Goal: Find specific page/section: Find specific page/section

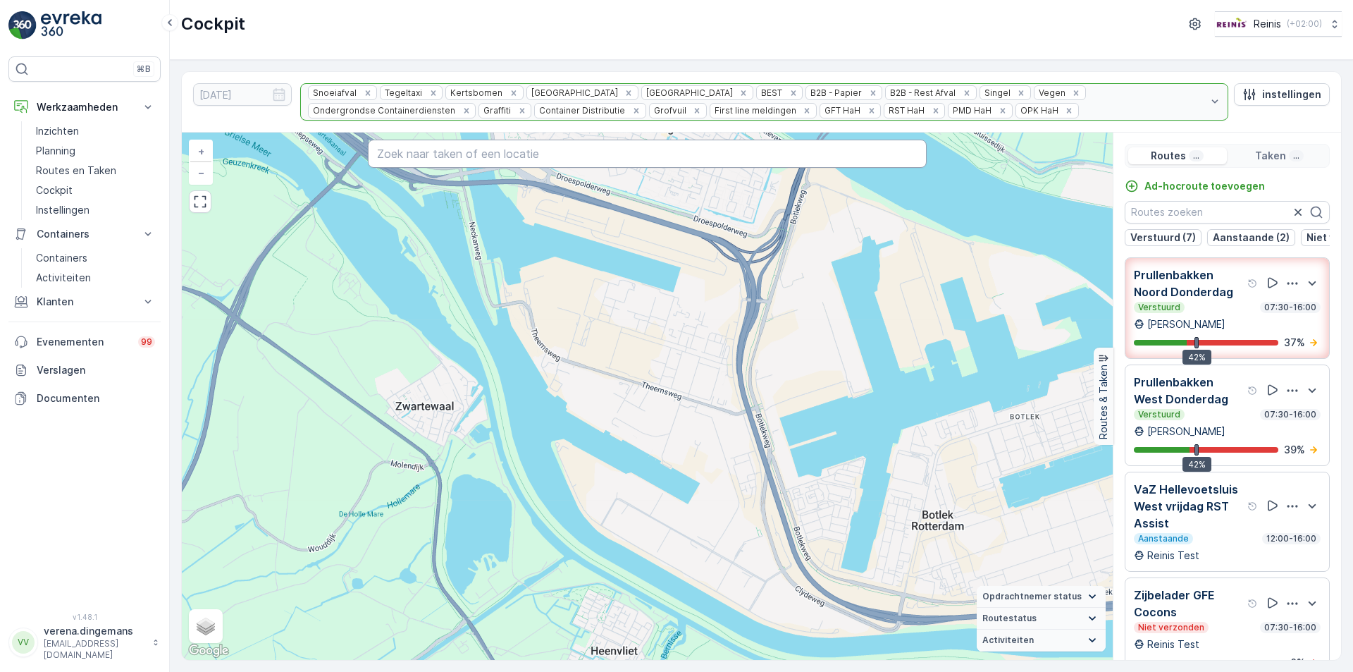
scroll to position [1161, 0]
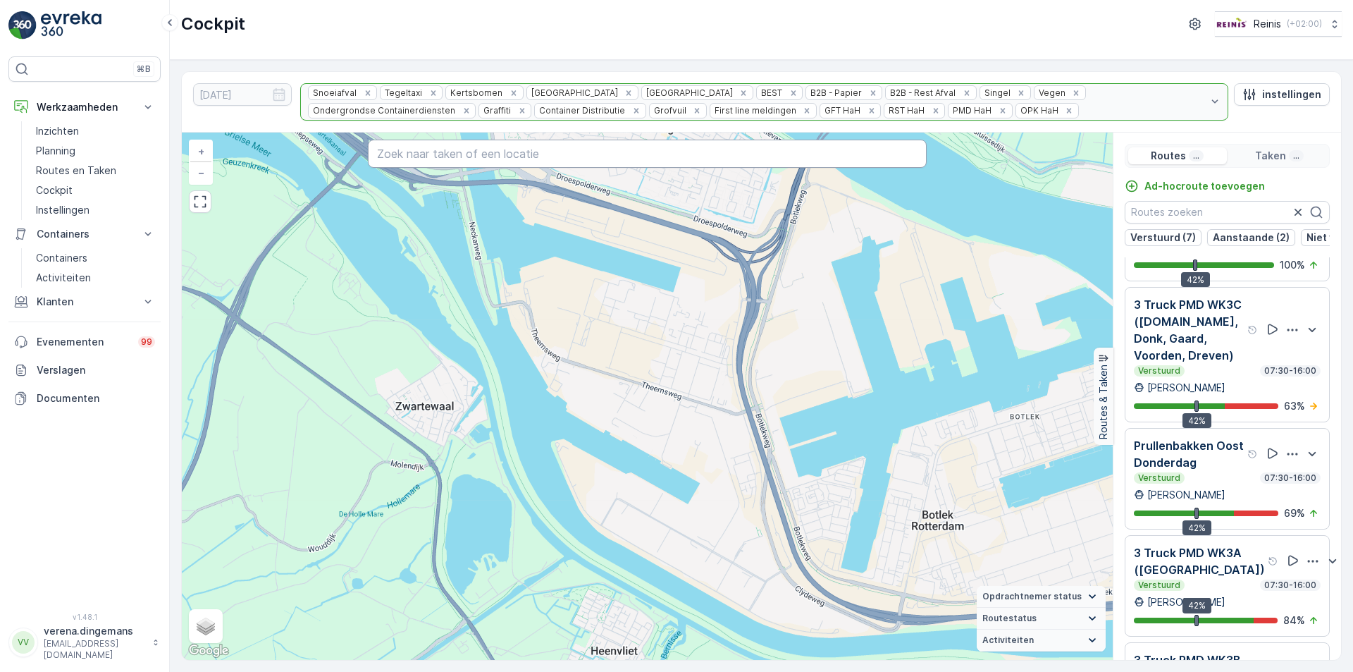
click at [507, 152] on input "text" at bounding box center [647, 154] width 559 height 28
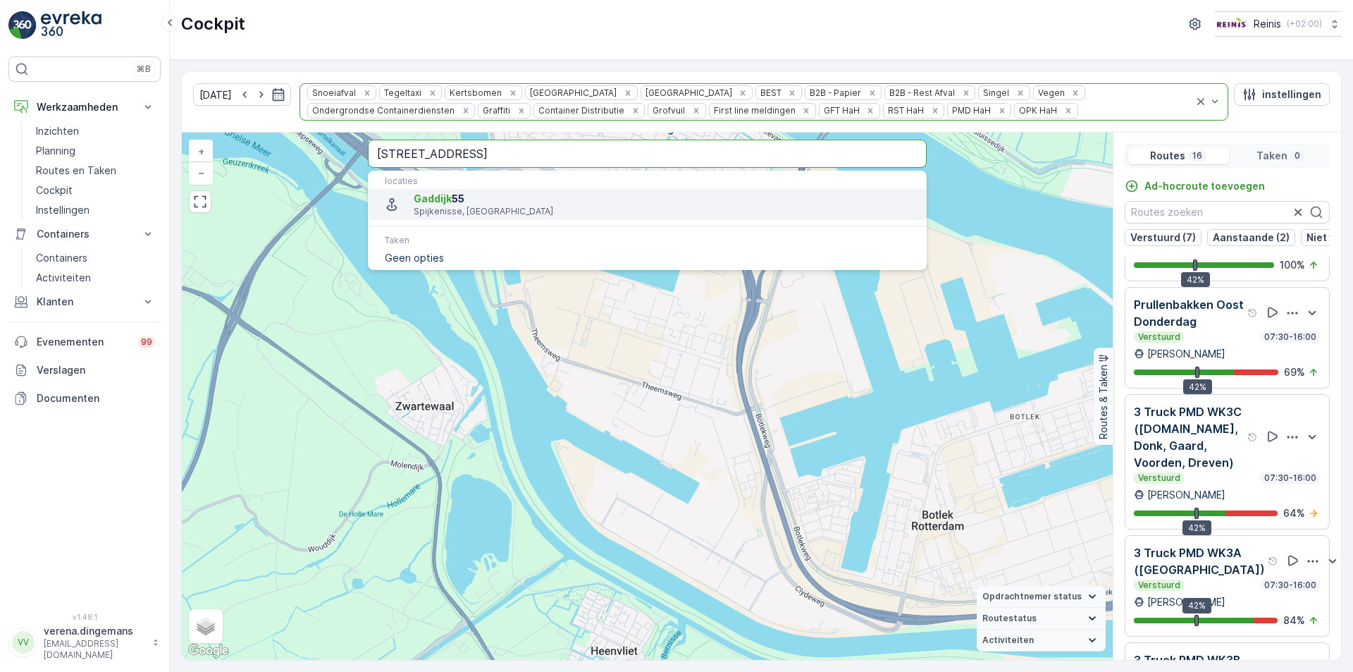
type input "[STREET_ADDRESS]"
click at [485, 195] on span "Gaddijk 55" at bounding box center [665, 199] width 502 height 14
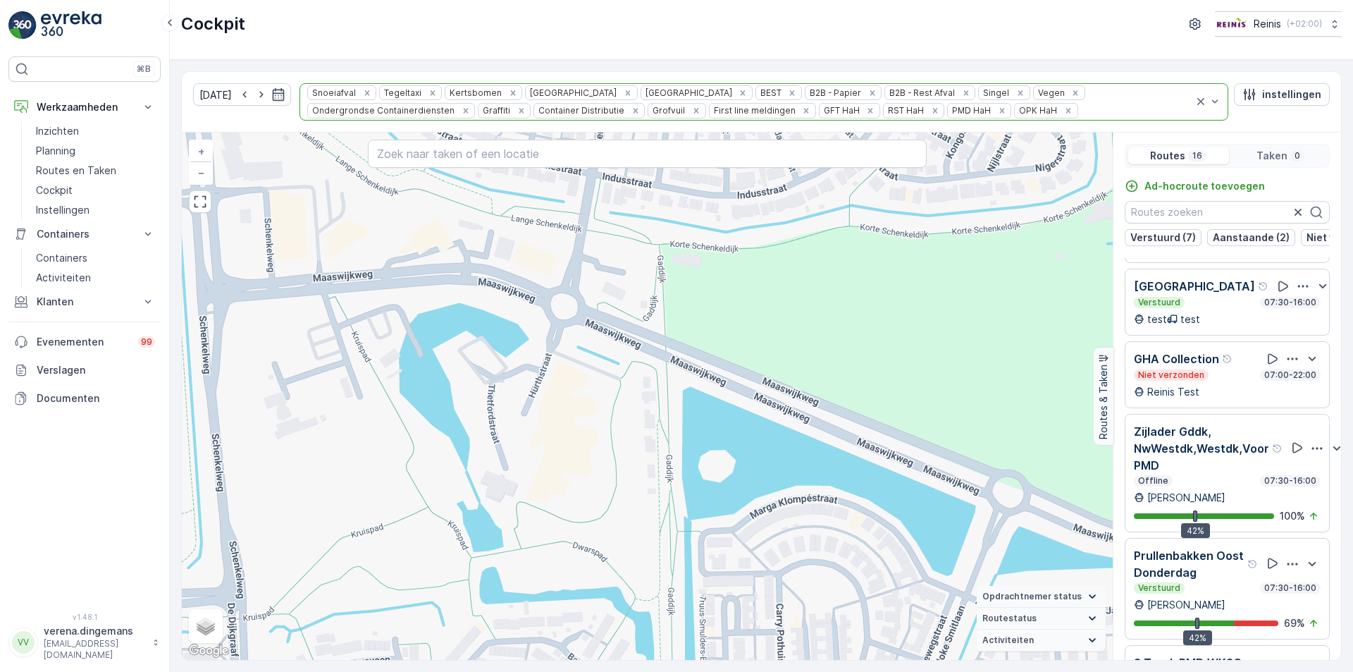
scroll to position [987, 0]
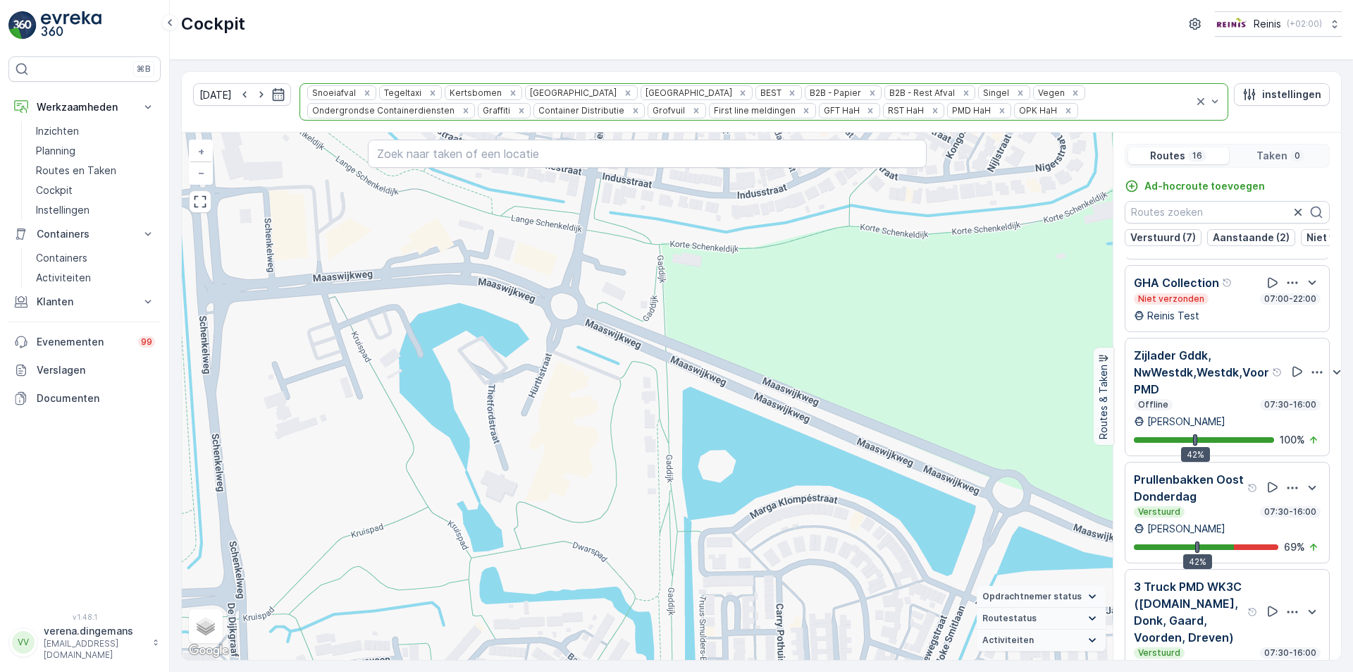
click at [1225, 409] on div "Offline 07:30-16:00" at bounding box center [1227, 404] width 187 height 11
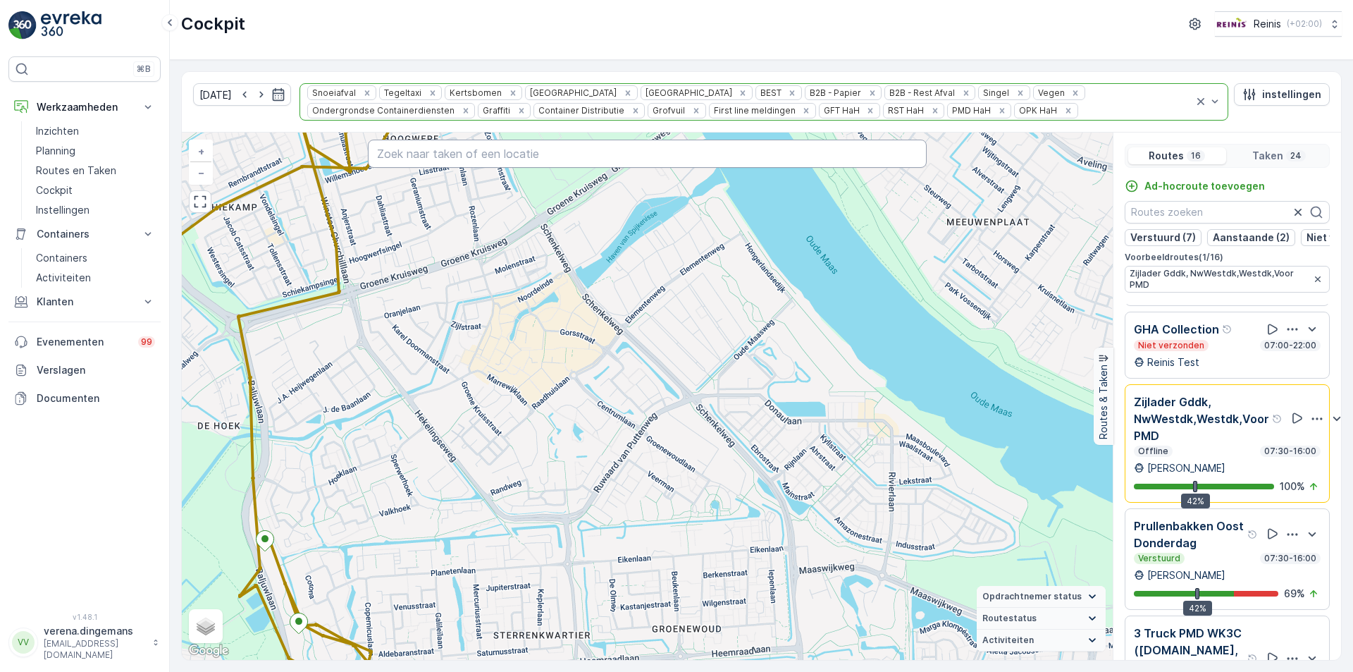
click at [574, 151] on input "text" at bounding box center [647, 154] width 559 height 28
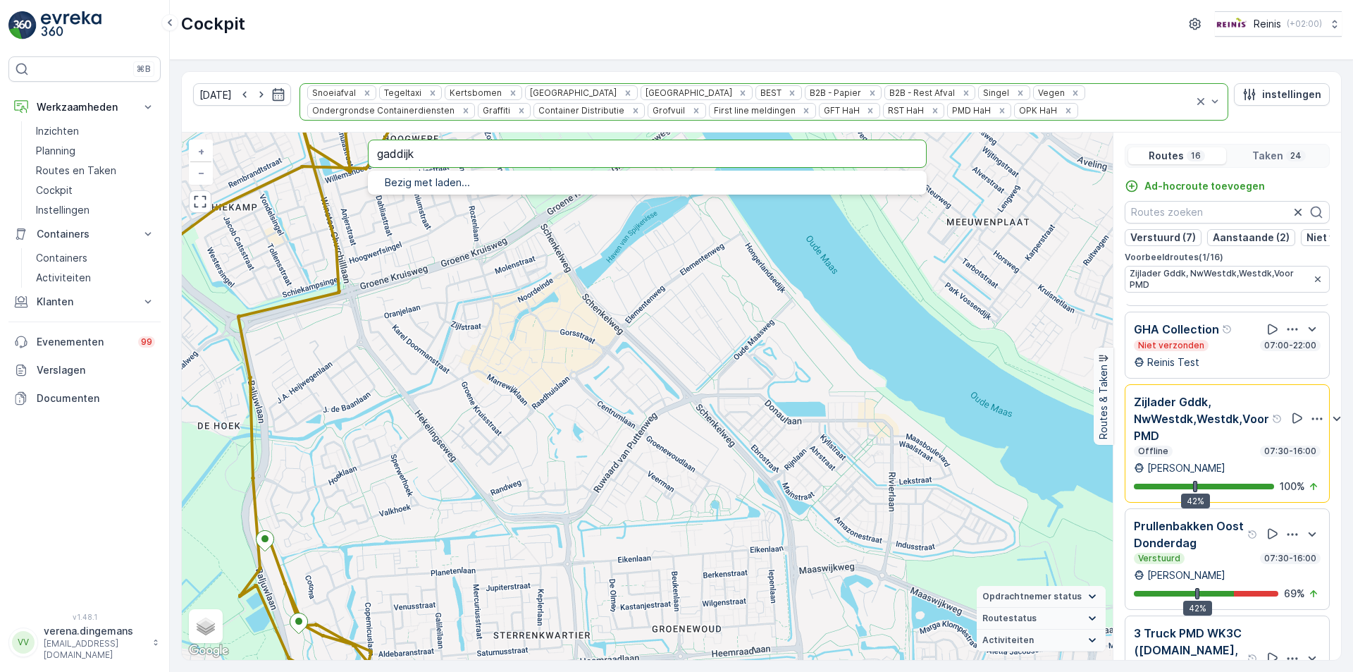
type input "gaddijk"
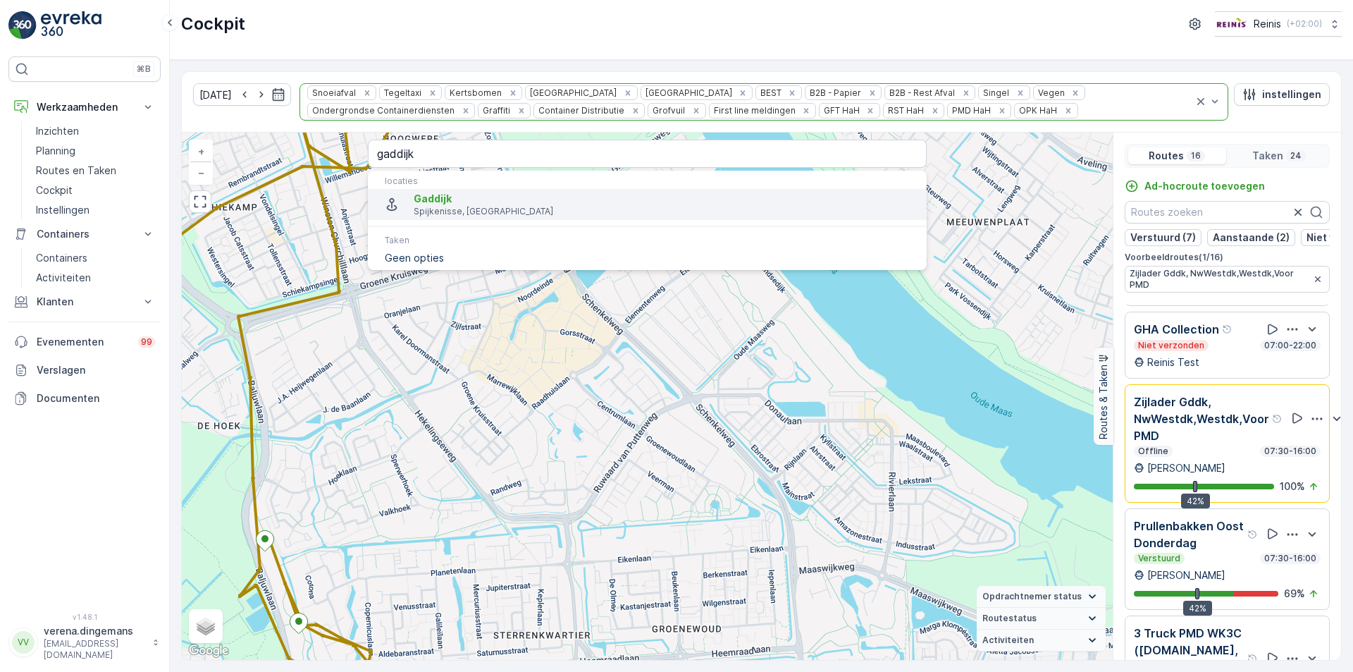
click at [448, 205] on span "Gaddijk" at bounding box center [665, 199] width 502 height 14
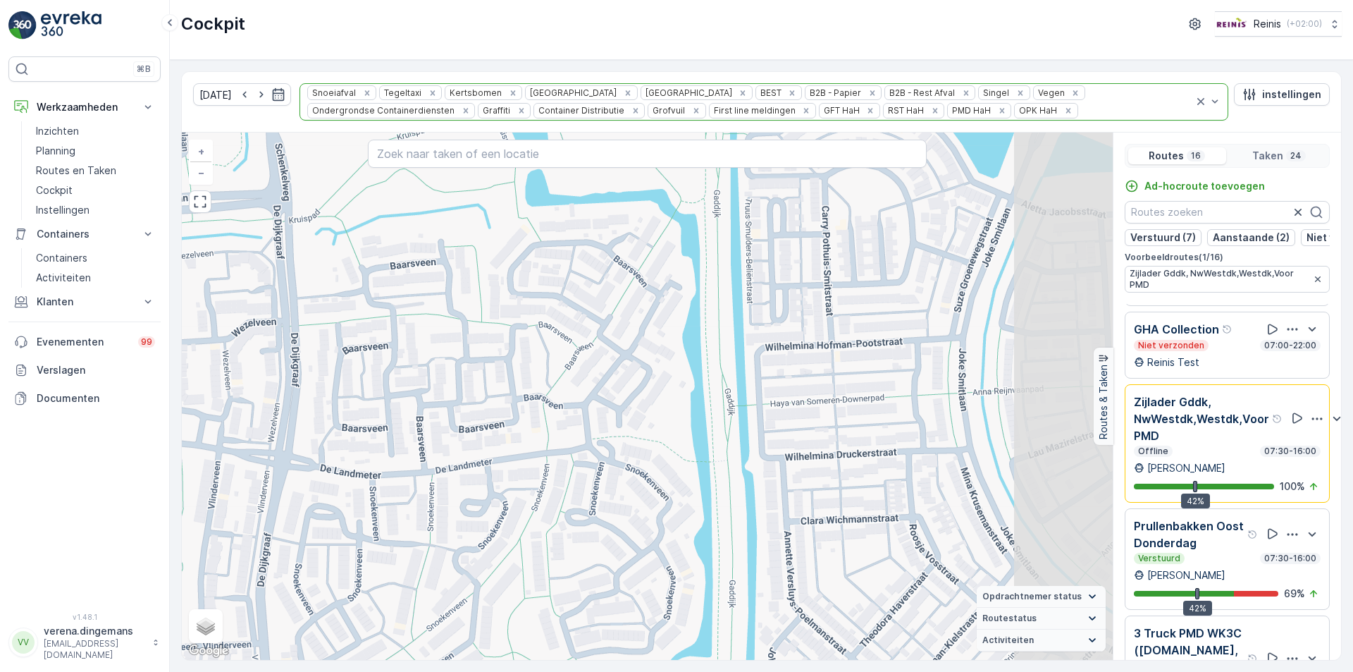
drag, startPoint x: 837, startPoint y: 491, endPoint x: 647, endPoint y: 395, distance: 212.4
click at [647, 395] on div "3 2 3 2 2 3 + − Satelliet stappenplan Terrein Hybride Leaflet Sneltoetsen Kaart…" at bounding box center [647, 395] width 931 height 527
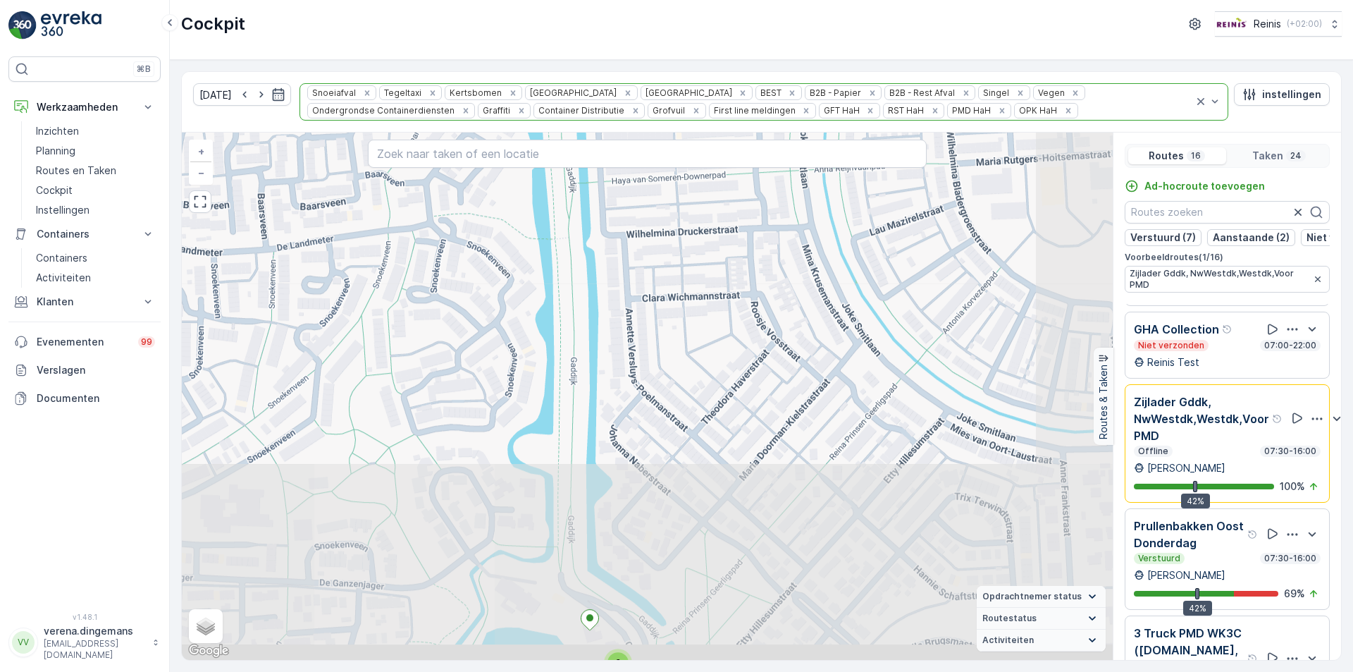
drag, startPoint x: 784, startPoint y: 487, endPoint x: 632, endPoint y: 264, distance: 270.3
click at [632, 264] on div "3 2 3 2 2 3 + − Satelliet stappenplan Terrein Hybride Leaflet Sneltoetsen Kaart…" at bounding box center [647, 395] width 931 height 527
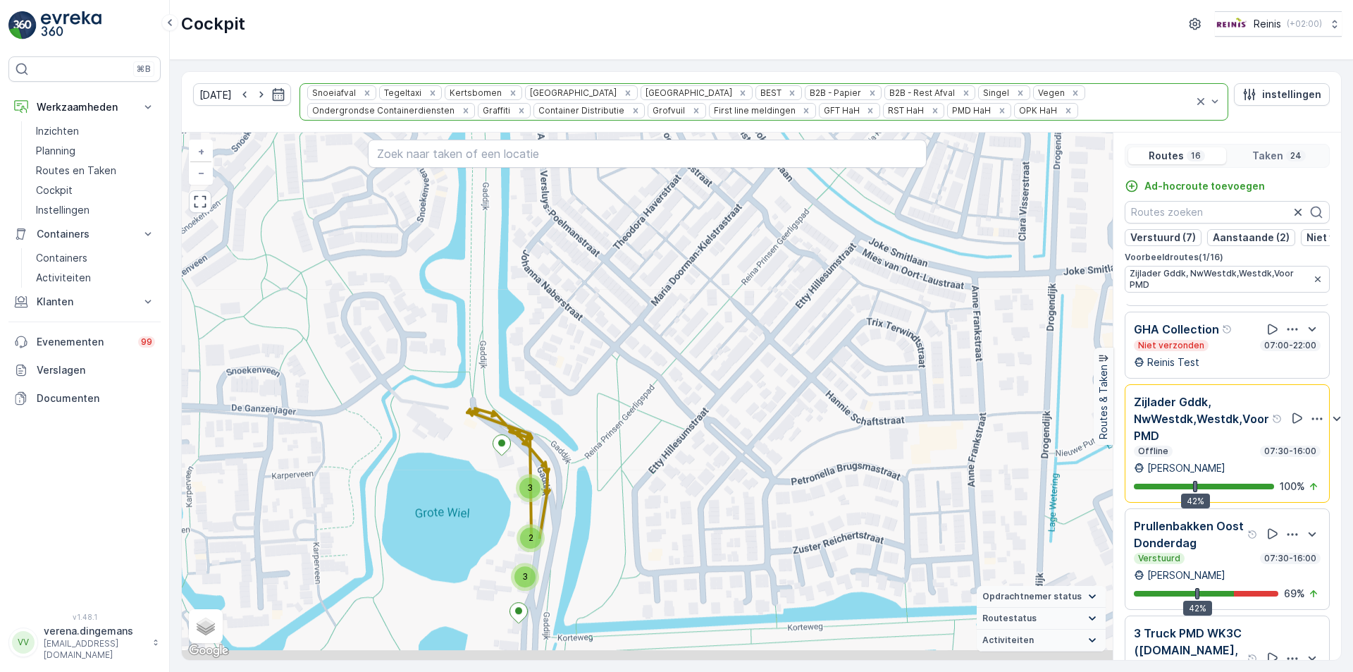
drag, startPoint x: 643, startPoint y: 564, endPoint x: 556, endPoint y: 390, distance: 194.8
click at [556, 390] on div "3 2 3 2 2 3 + − Satelliet stappenplan Terrein Hybride Leaflet Sneltoetsen Kaart…" at bounding box center [647, 395] width 931 height 527
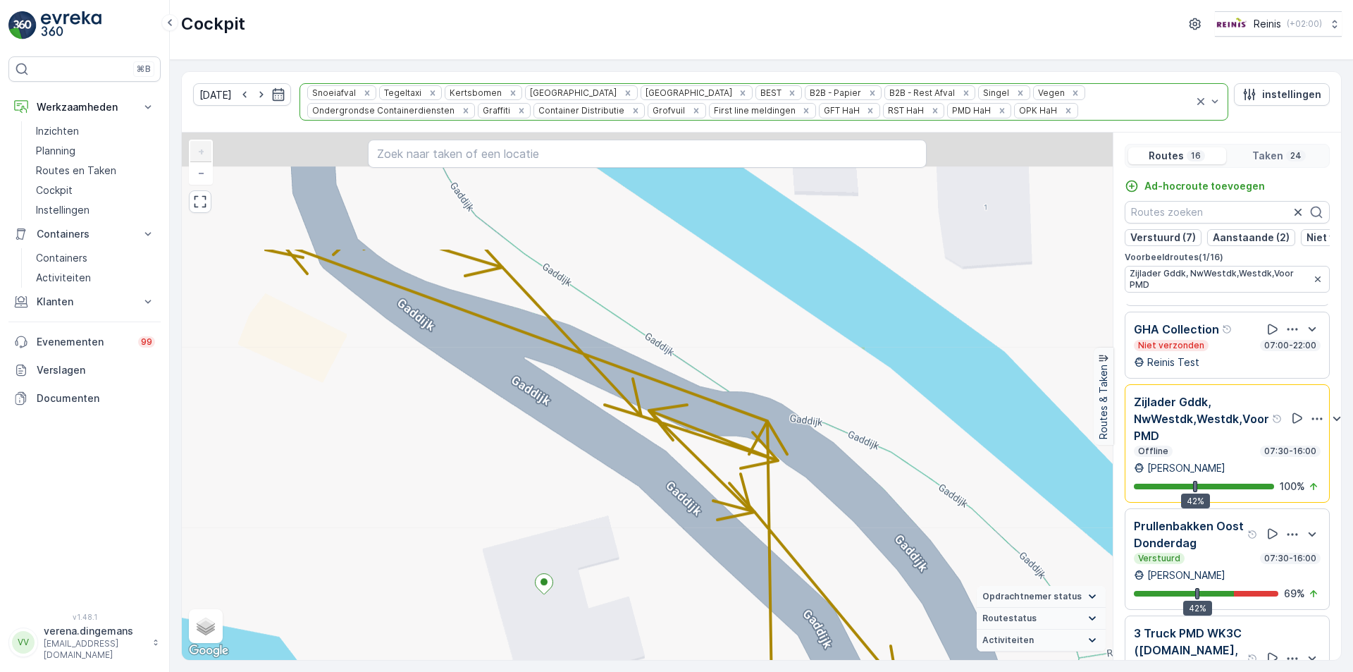
drag, startPoint x: 537, startPoint y: 493, endPoint x: 576, endPoint y: 564, distance: 81.4
click at [594, 610] on div "+ − Satelliet stappenplan Terrein Hybride Leaflet Sneltoetsen Kaartgegevens Kaa…" at bounding box center [647, 395] width 931 height 527
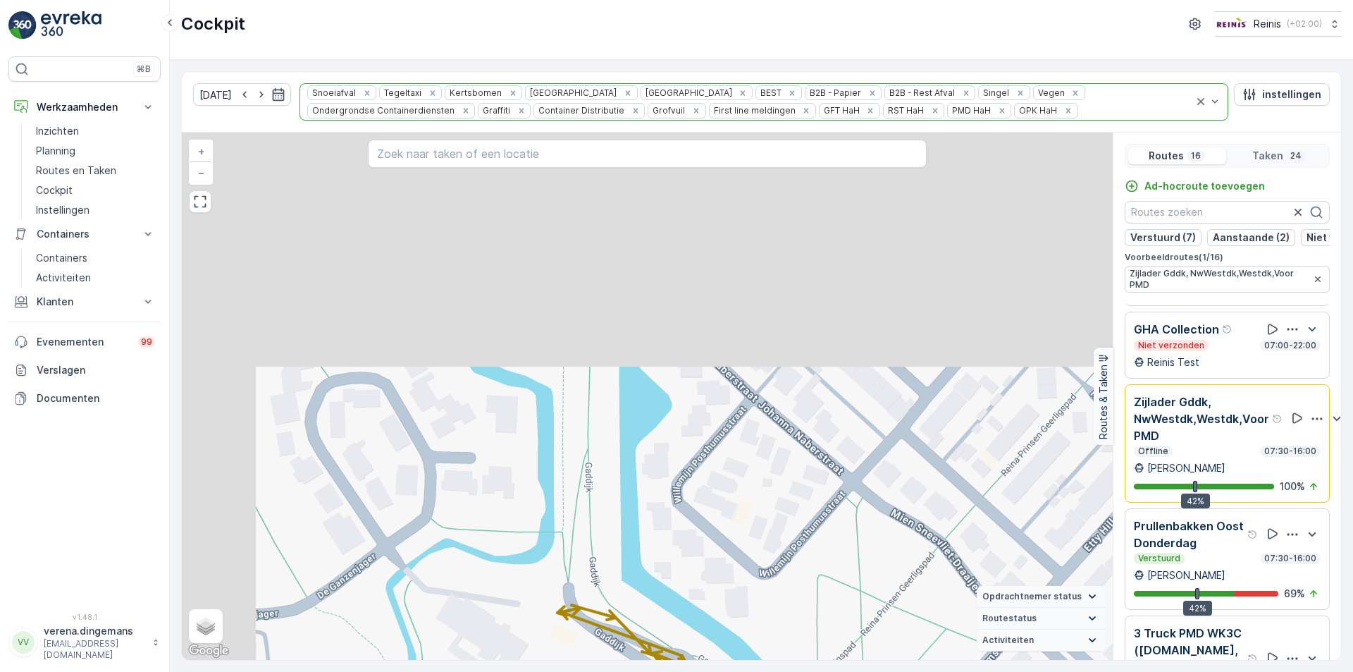
drag, startPoint x: 441, startPoint y: 254, endPoint x: 586, endPoint y: 523, distance: 305.5
click at [586, 523] on div "2 2 2 + − Satelliet stappenplan Terrein Hybride Leaflet Sneltoetsen Kaartgegeve…" at bounding box center [647, 395] width 931 height 527
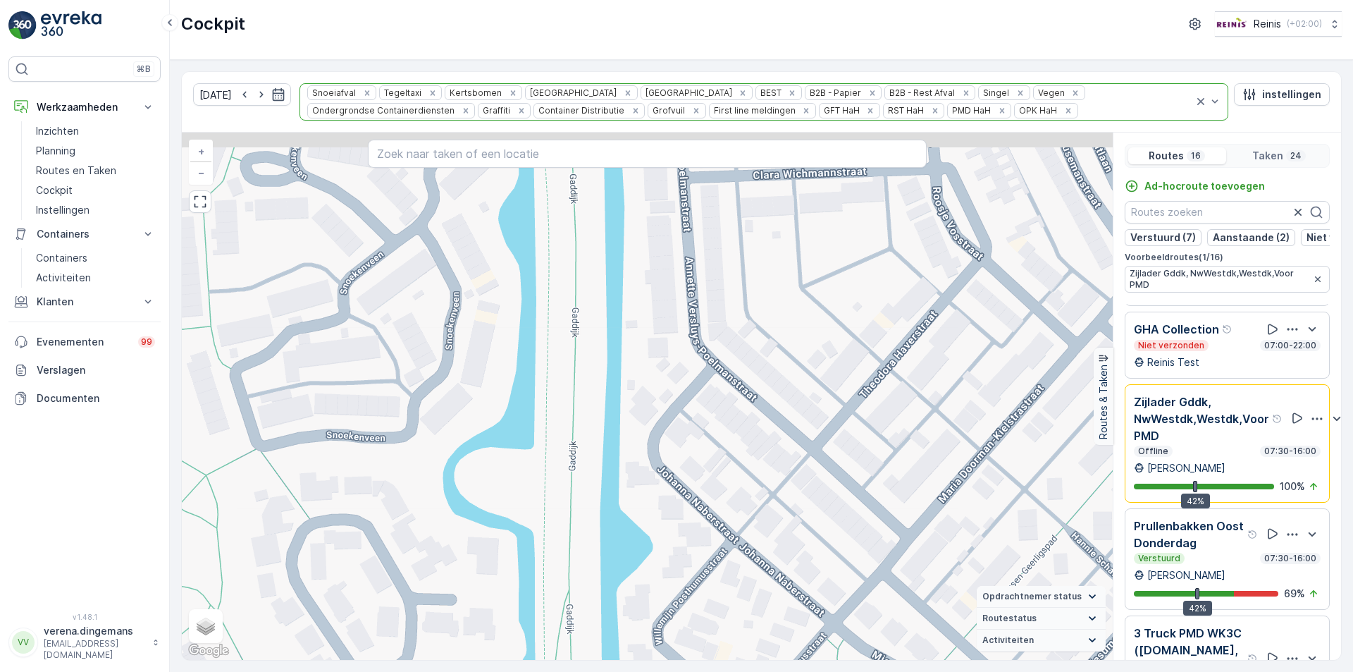
drag, startPoint x: 549, startPoint y: 323, endPoint x: 517, endPoint y: 527, distance: 206.8
click at [517, 527] on div "2 2 2 + − Satelliet stappenplan Terrein Hybride Leaflet Sneltoetsen Kaartgegeve…" at bounding box center [647, 395] width 931 height 527
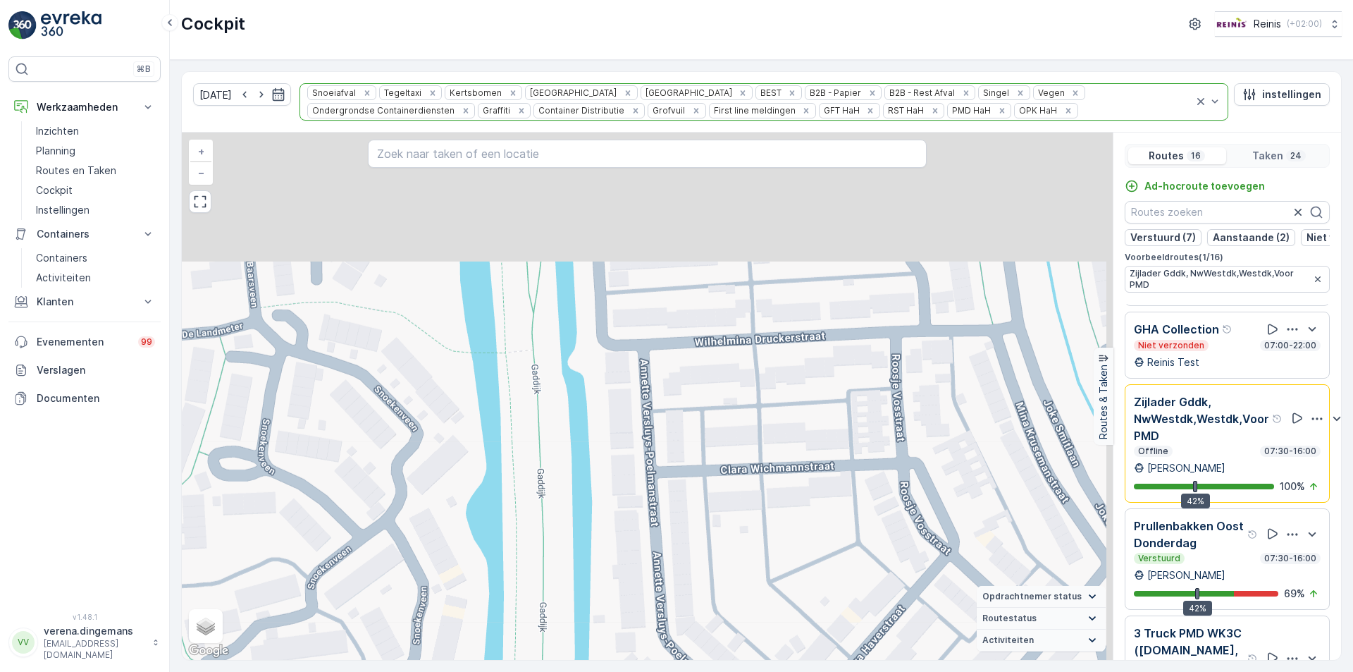
drag, startPoint x: 569, startPoint y: 286, endPoint x: 549, endPoint y: 518, distance: 232.7
click at [549, 518] on div "2 2 2 + − Satelliet stappenplan Terrein Hybride Leaflet Sneltoetsen Kaartgegeve…" at bounding box center [647, 395] width 931 height 527
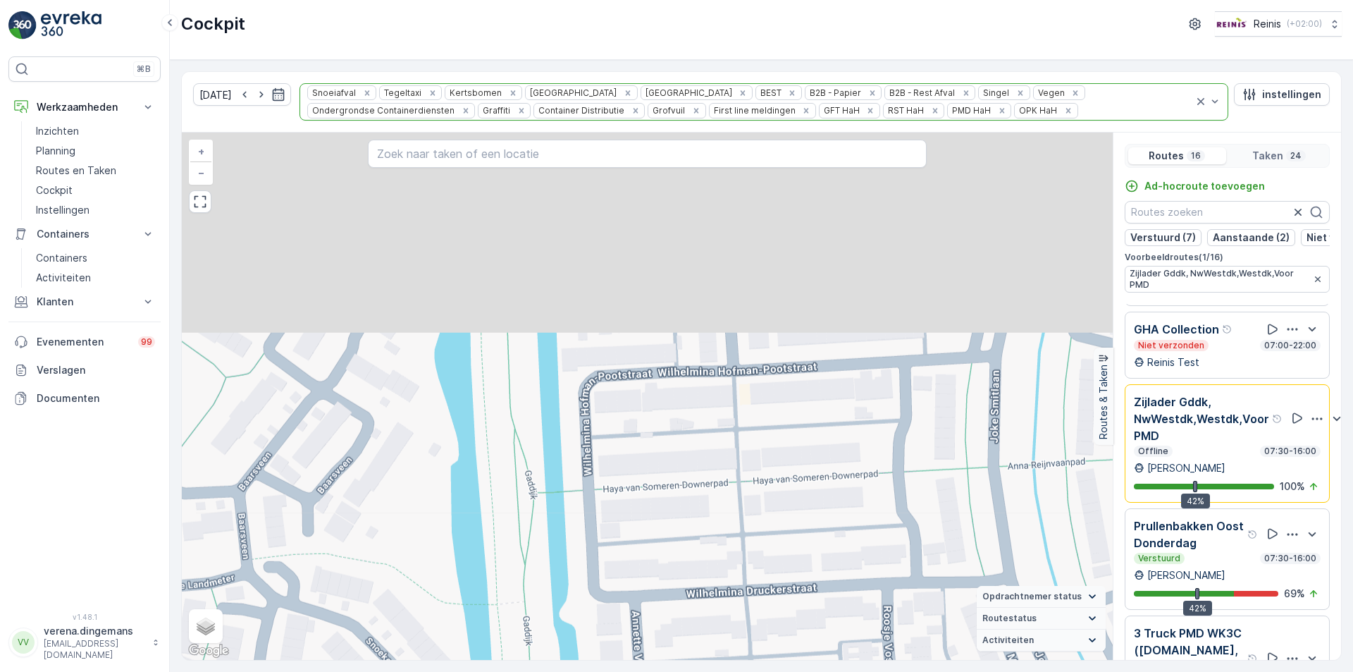
drag, startPoint x: 524, startPoint y: 431, endPoint x: 507, endPoint y: 539, distance: 109.1
click at [507, 539] on div "2 2 2 + − Satelliet stappenplan Terrein Hybride Leaflet Sneltoetsen Kaartgegeve…" at bounding box center [647, 395] width 931 height 527
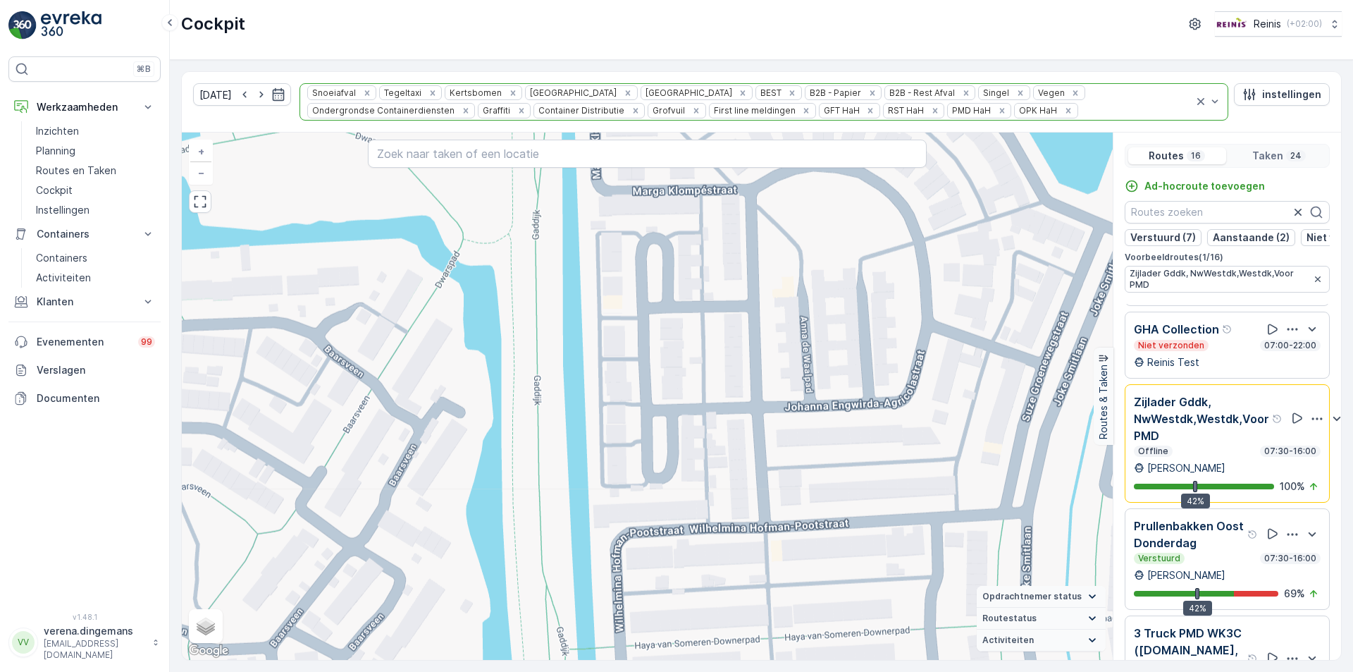
drag, startPoint x: 492, startPoint y: 316, endPoint x: 514, endPoint y: 529, distance: 213.9
click at [514, 529] on div "2 2 2 + − Satelliet stappenplan Terrein Hybride Leaflet Sneltoetsen Kaartgegeve…" at bounding box center [647, 395] width 931 height 527
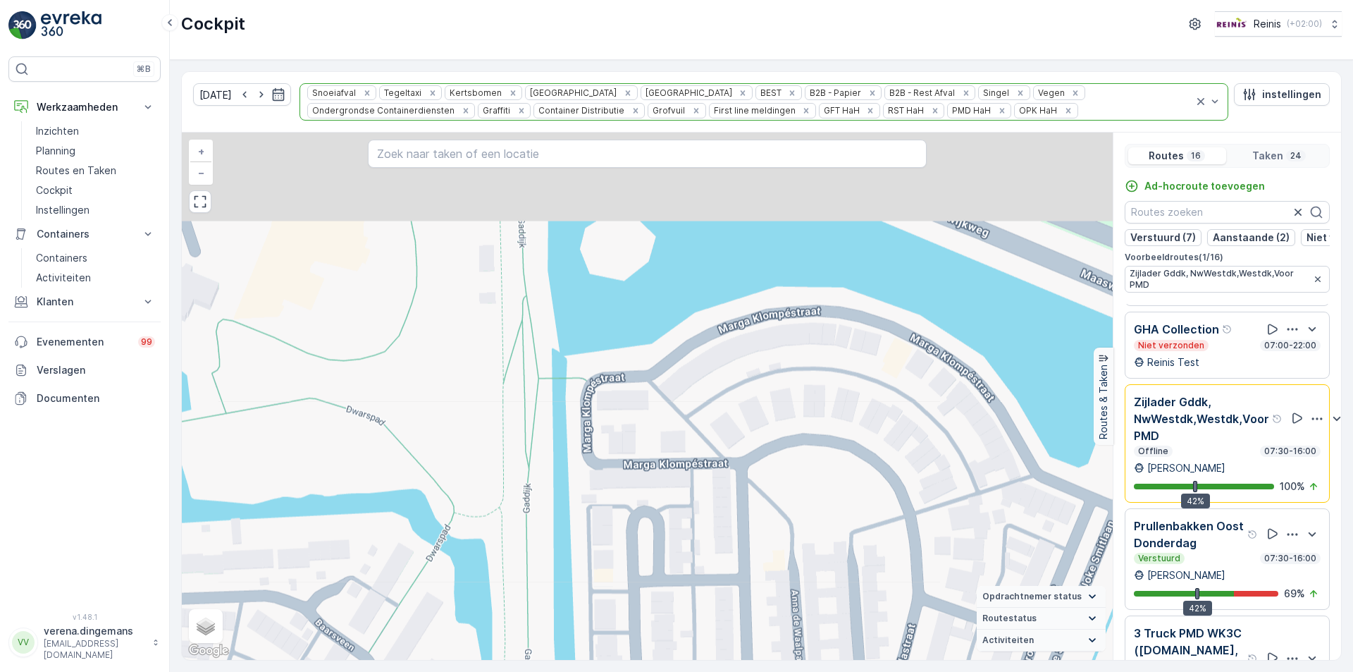
drag, startPoint x: 529, startPoint y: 360, endPoint x: 524, endPoint y: 549, distance: 188.9
click at [524, 549] on div "2 2 2 + − Satelliet stappenplan Terrein Hybride Leaflet Sneltoetsen Kaartgegeve…" at bounding box center [647, 395] width 931 height 527
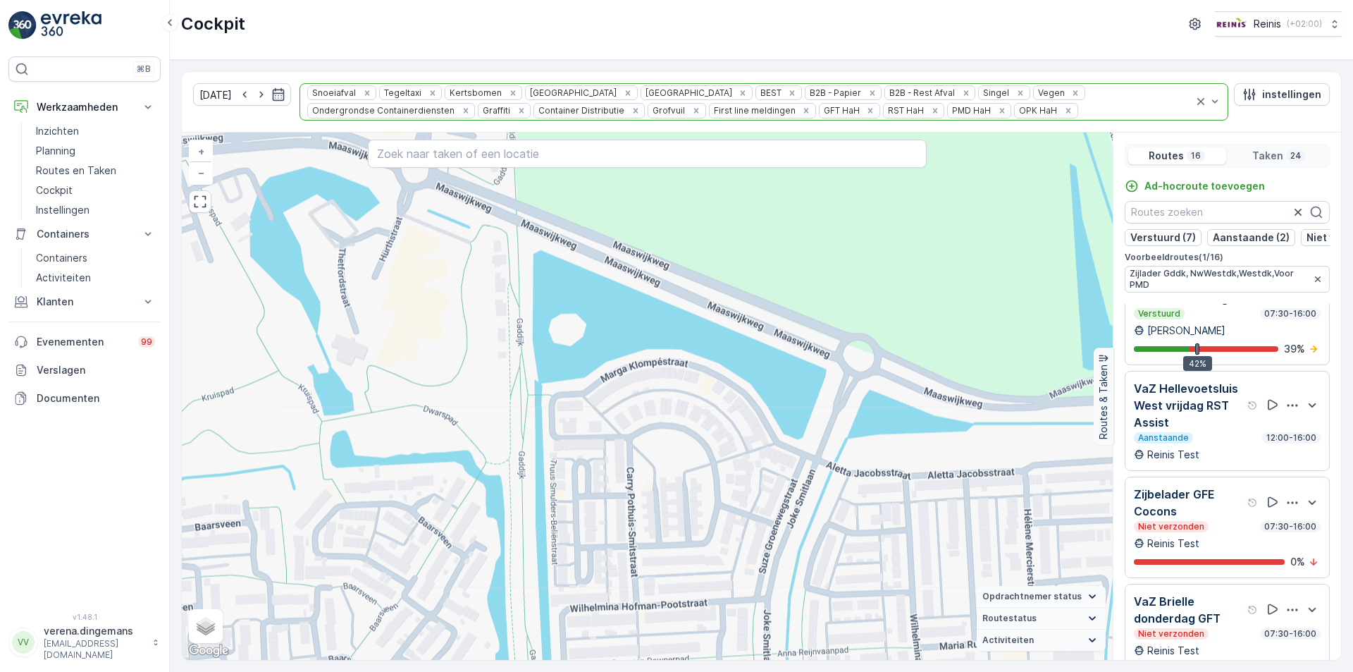
scroll to position [211, 0]
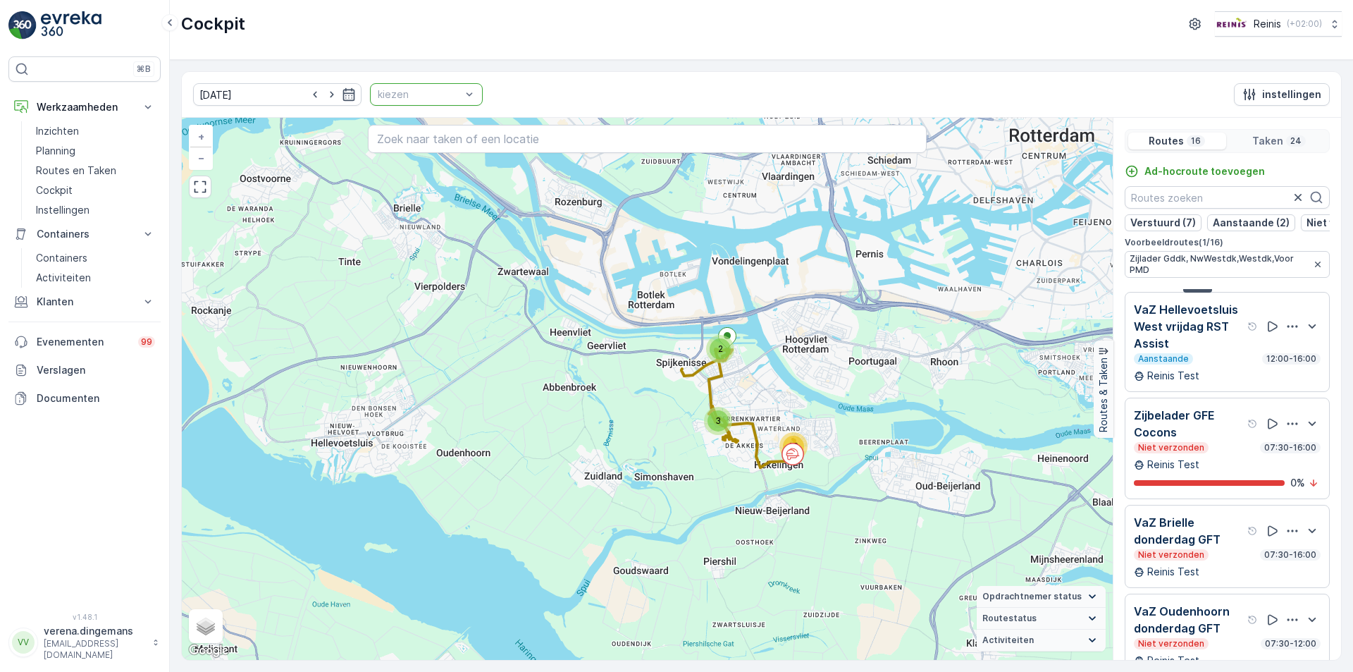
click at [411, 90] on div at bounding box center [419, 94] width 86 height 11
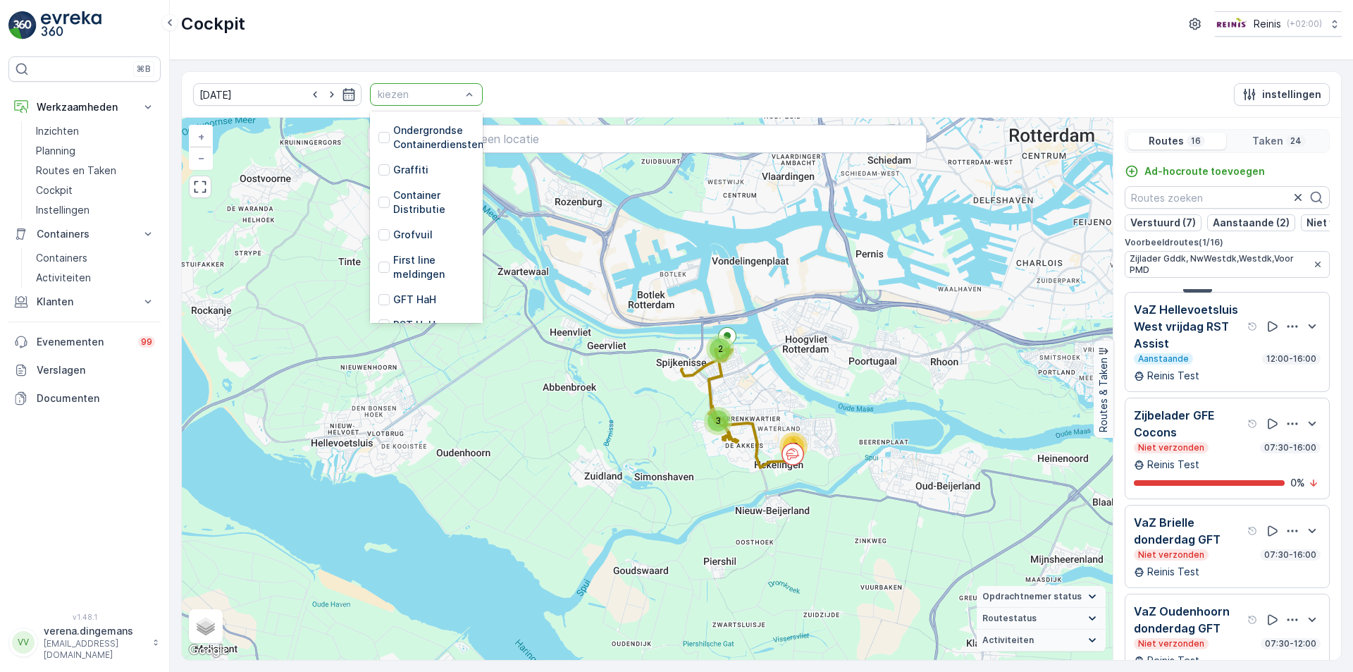
scroll to position [357, 0]
click at [378, 251] on div at bounding box center [383, 256] width 11 height 11
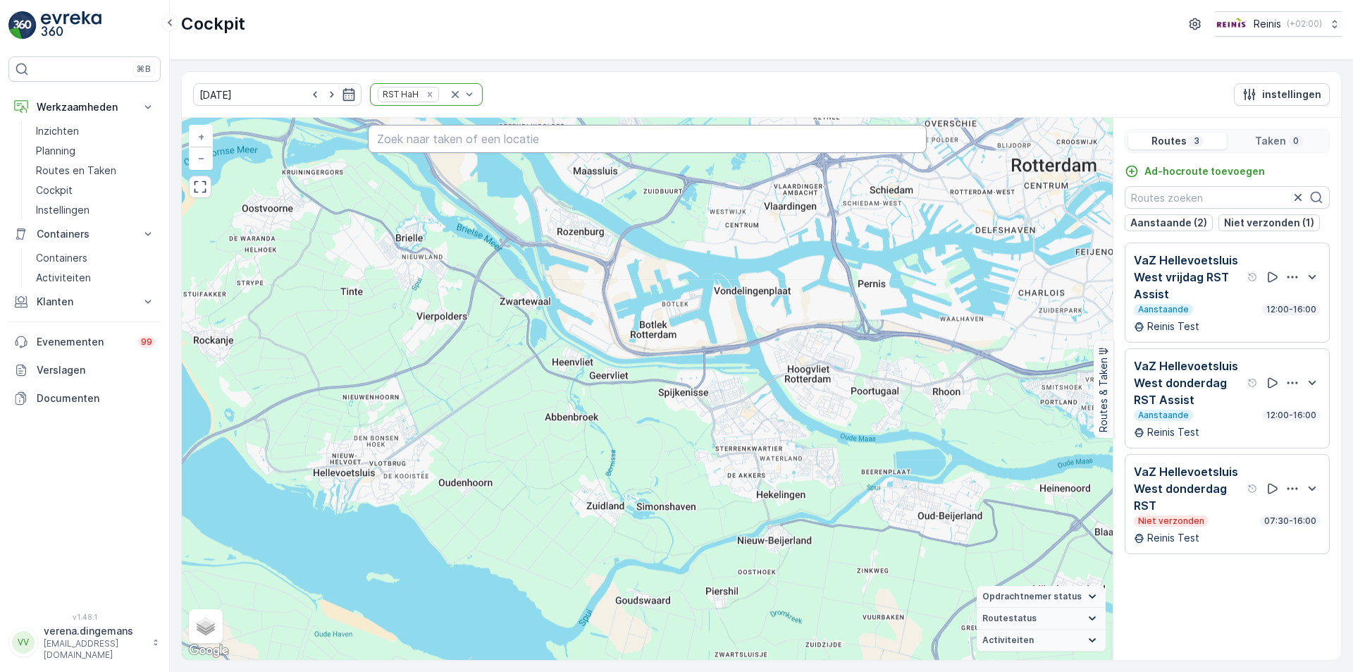
click at [451, 135] on input "text" at bounding box center [647, 139] width 559 height 28
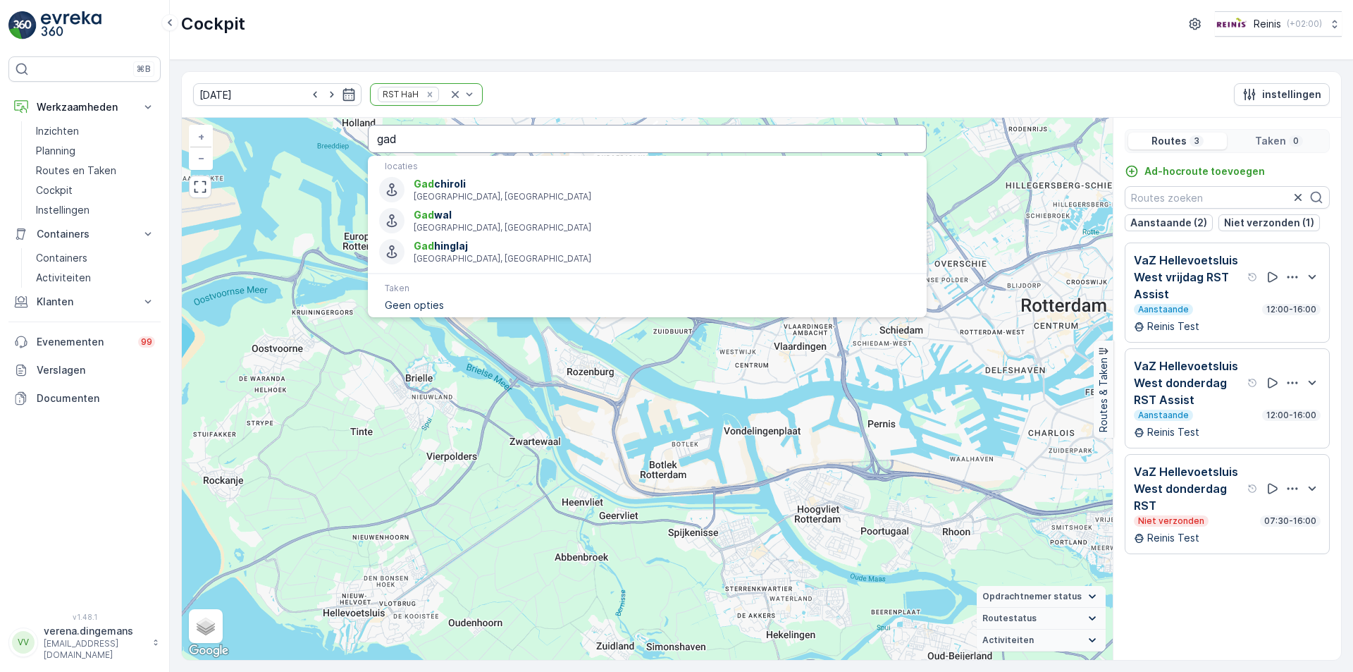
click at [436, 147] on input "gad" at bounding box center [647, 139] width 559 height 28
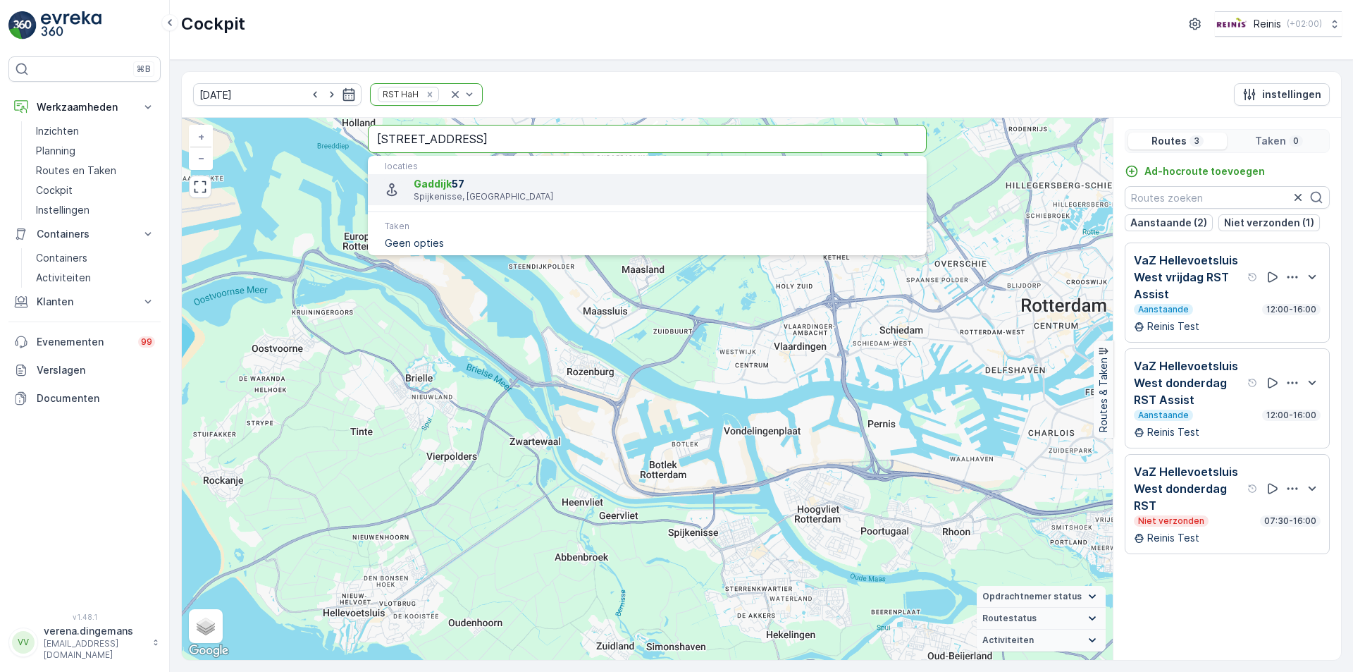
type input "[STREET_ADDRESS]"
click at [480, 187] on span "Gaddijk 57" at bounding box center [665, 184] width 502 height 14
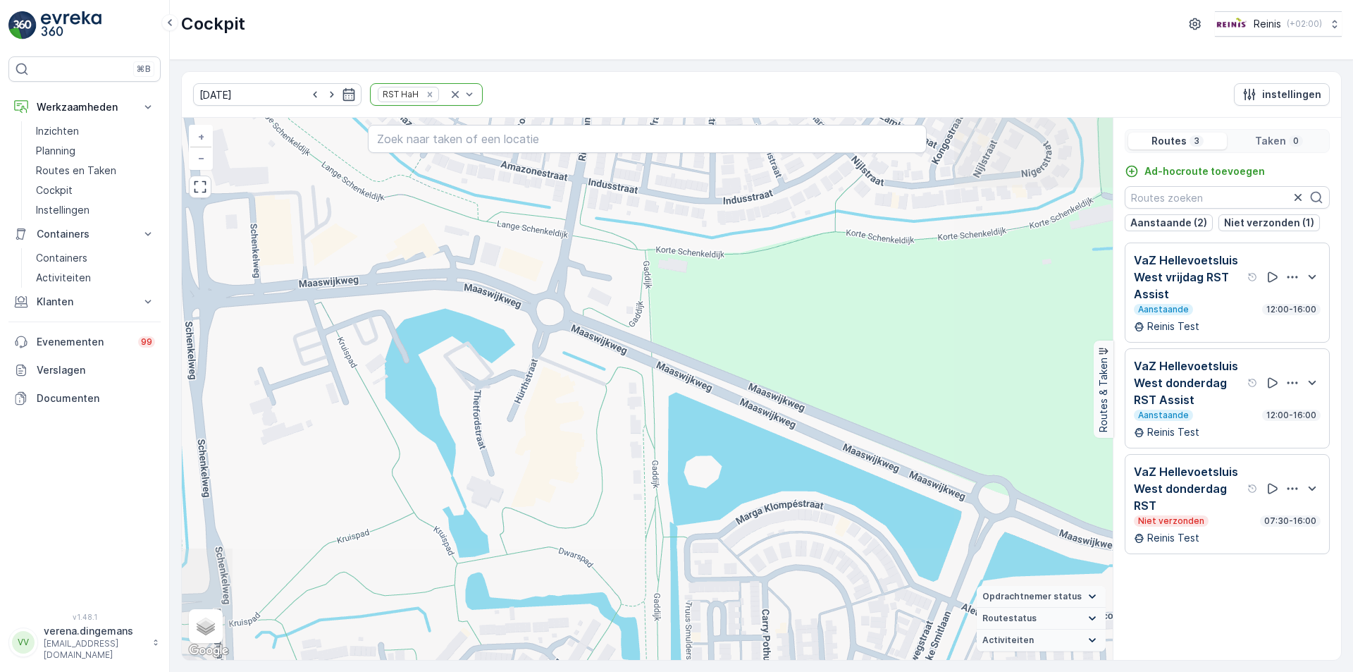
drag, startPoint x: 701, startPoint y: 472, endPoint x: 528, endPoint y: 265, distance: 270.2
click at [528, 265] on div "+ − Satelliet stappenplan Terrein Hybride Leaflet Sneltoetsen Kaartgegevens Kaa…" at bounding box center [647, 389] width 931 height 542
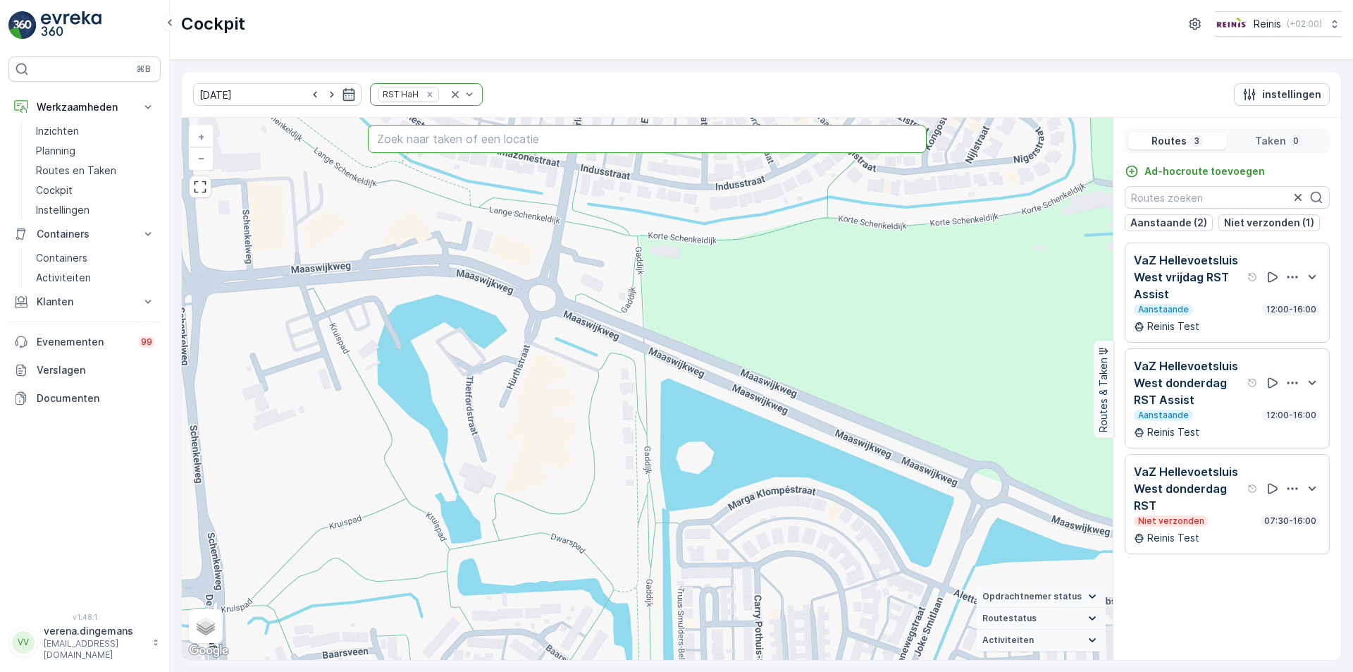
click at [459, 139] on input "text" at bounding box center [647, 139] width 559 height 28
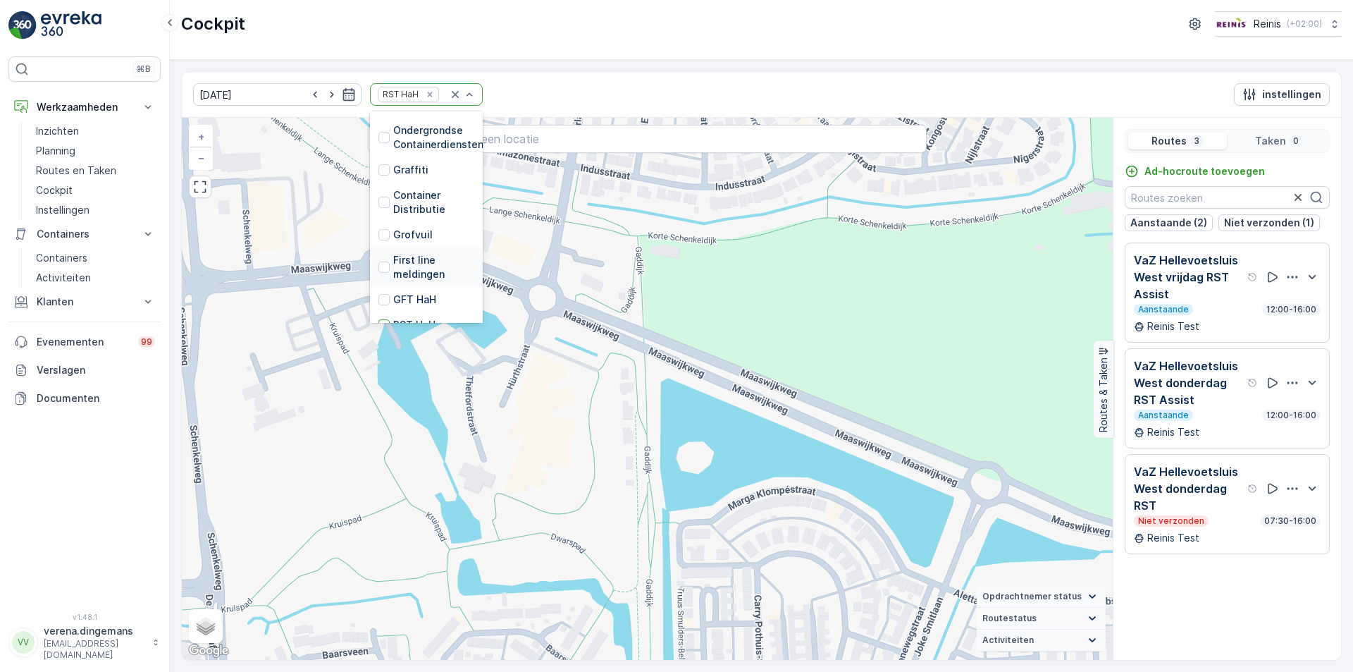
scroll to position [357, 0]
click at [378, 276] on div at bounding box center [383, 281] width 11 height 11
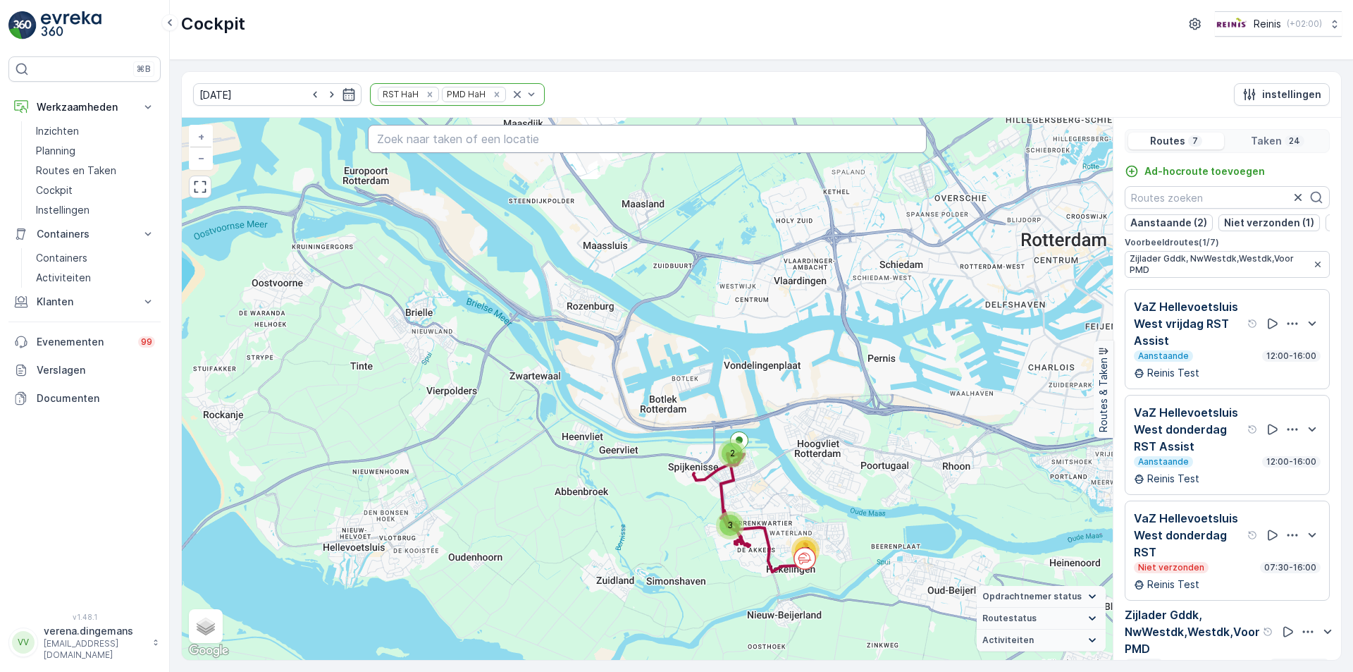
click at [523, 137] on input "text" at bounding box center [647, 139] width 559 height 28
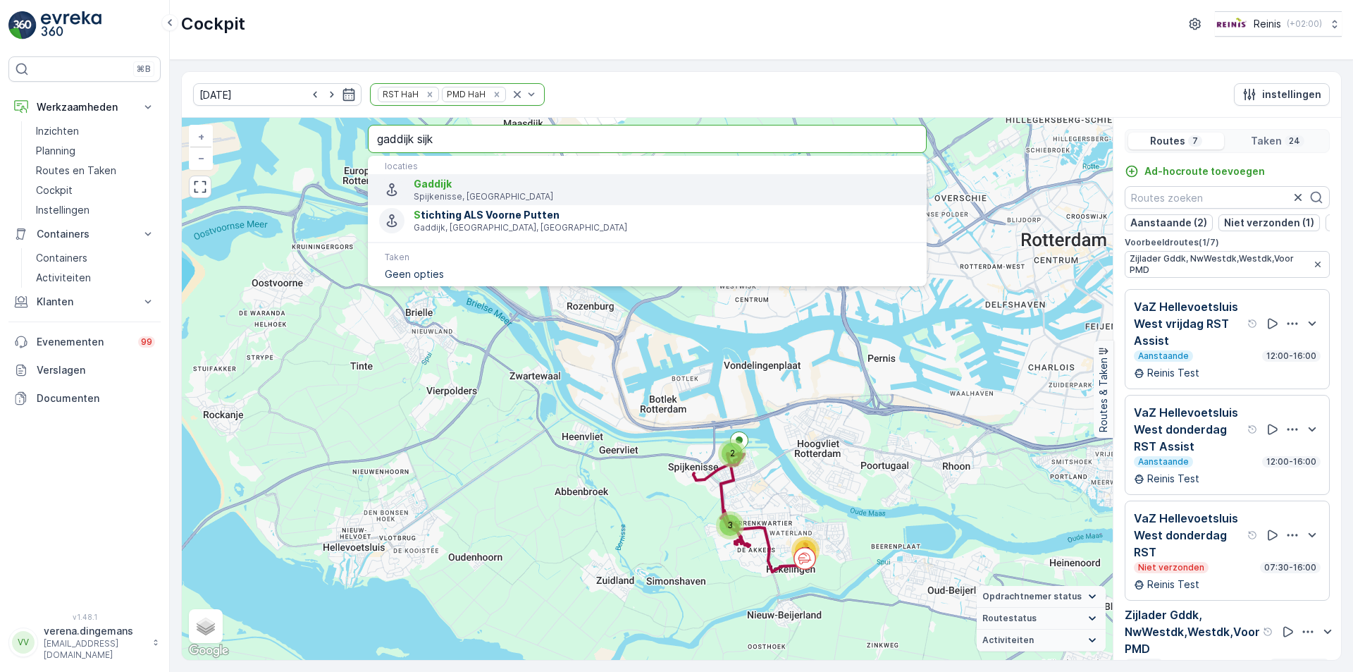
type input "gaddijk sijk"
click at [502, 188] on span "Gaddijk" at bounding box center [665, 184] width 502 height 14
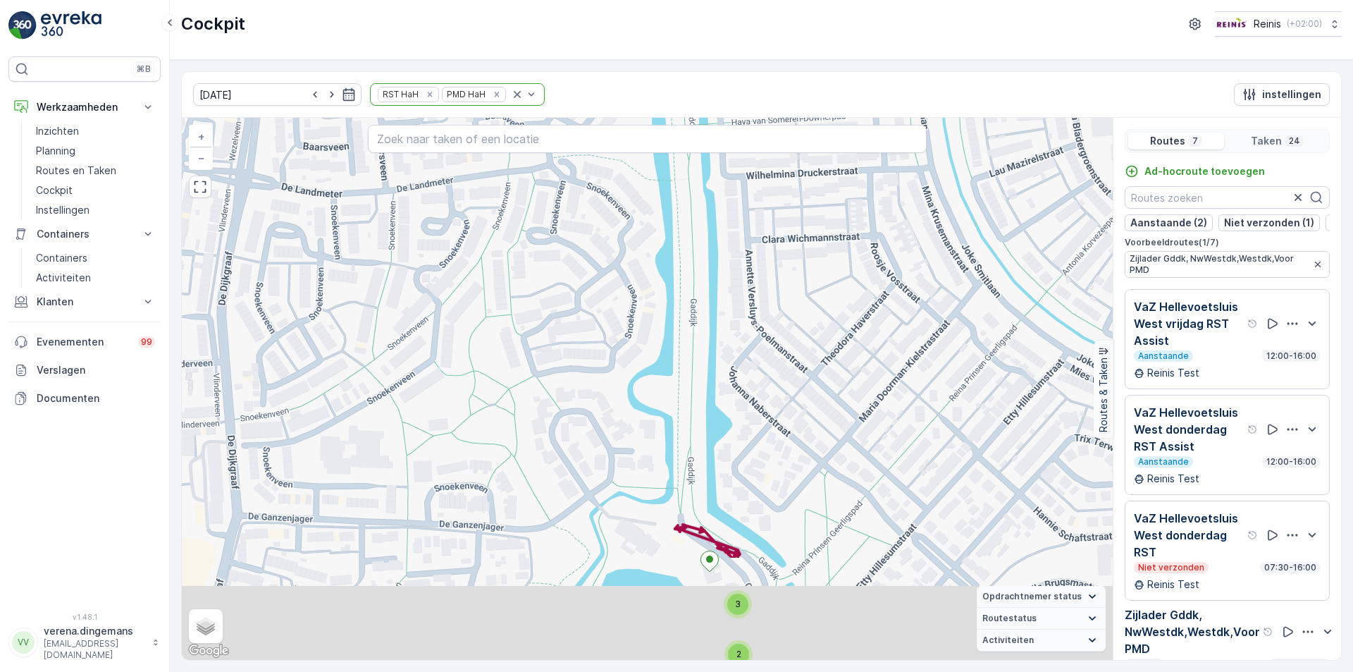
drag, startPoint x: 777, startPoint y: 469, endPoint x: 655, endPoint y: 311, distance: 199.9
click at [655, 311] on div "3 2 3 2 2 3 + − Satelliet stappenplan Terrein Hybride Leaflet Sneltoetsen Kaart…" at bounding box center [647, 389] width 931 height 542
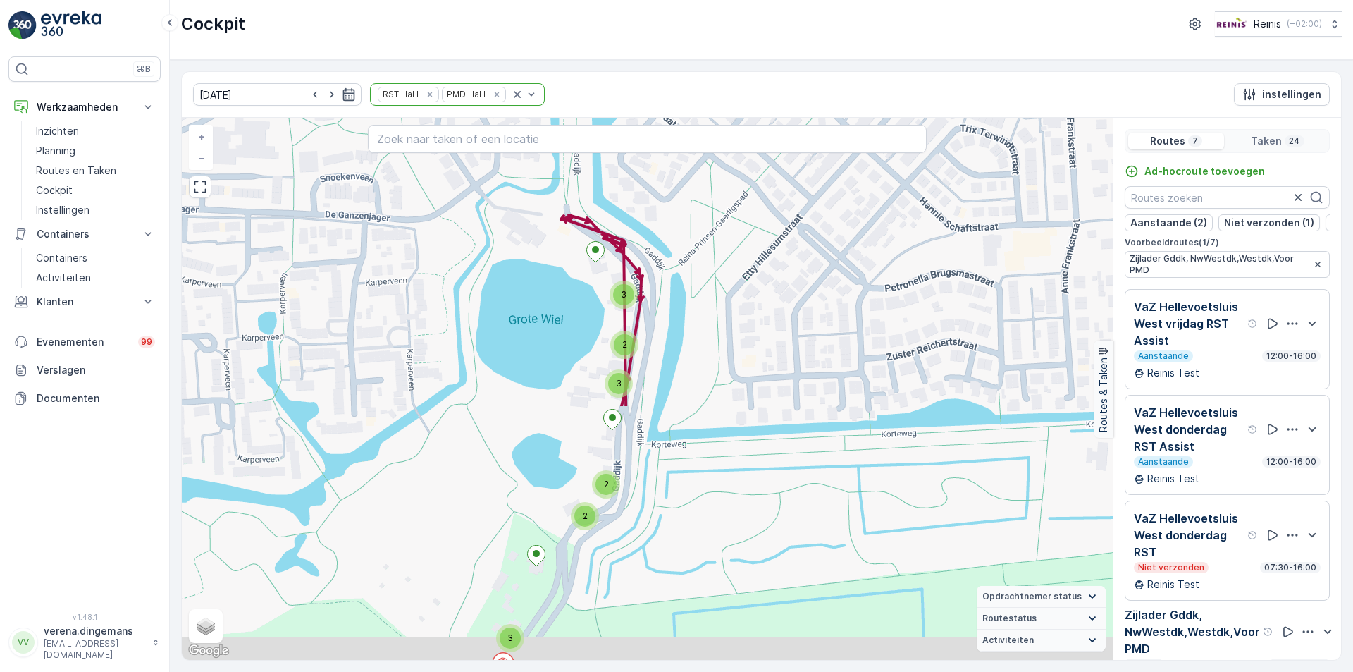
drag, startPoint x: 727, startPoint y: 536, endPoint x: 625, endPoint y: 255, distance: 298.5
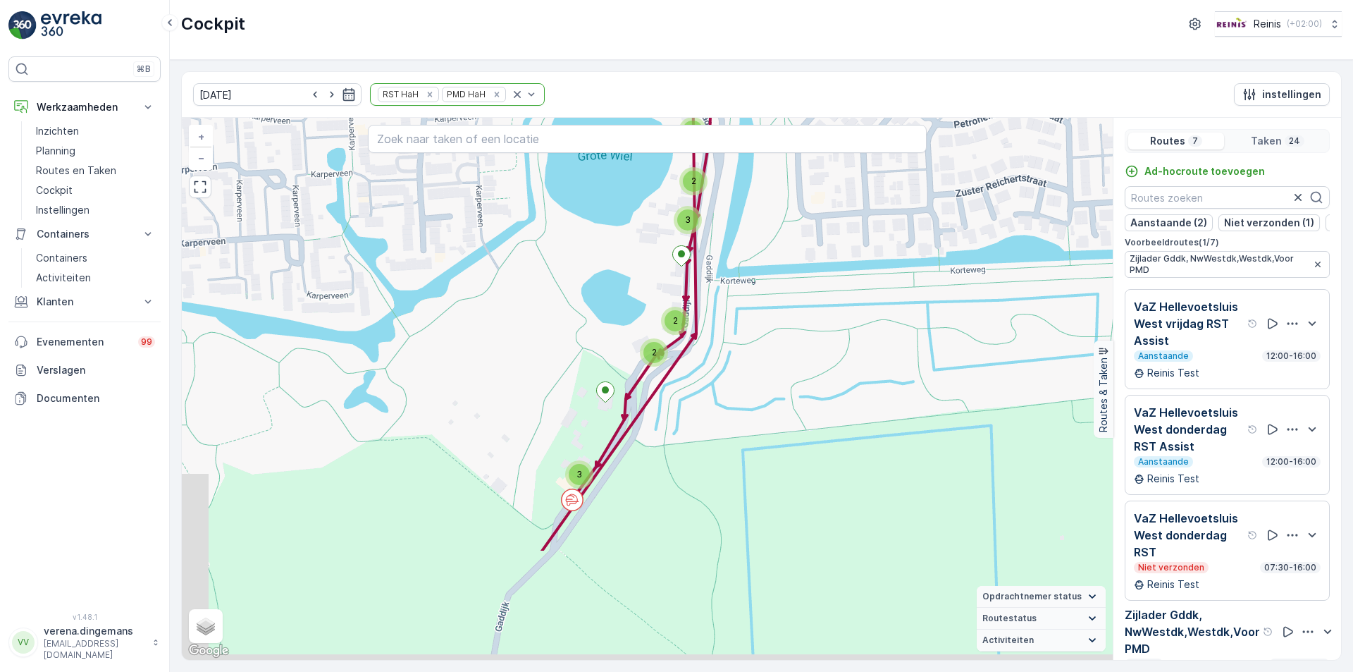
drag, startPoint x: 685, startPoint y: 452, endPoint x: 754, endPoint y: 286, distance: 179.4
click at [754, 286] on div "3 2 3 2 2 3 + − Satelliet stappenplan Terrein Hybride Leaflet Sneltoetsen Kaart…" at bounding box center [647, 389] width 931 height 542
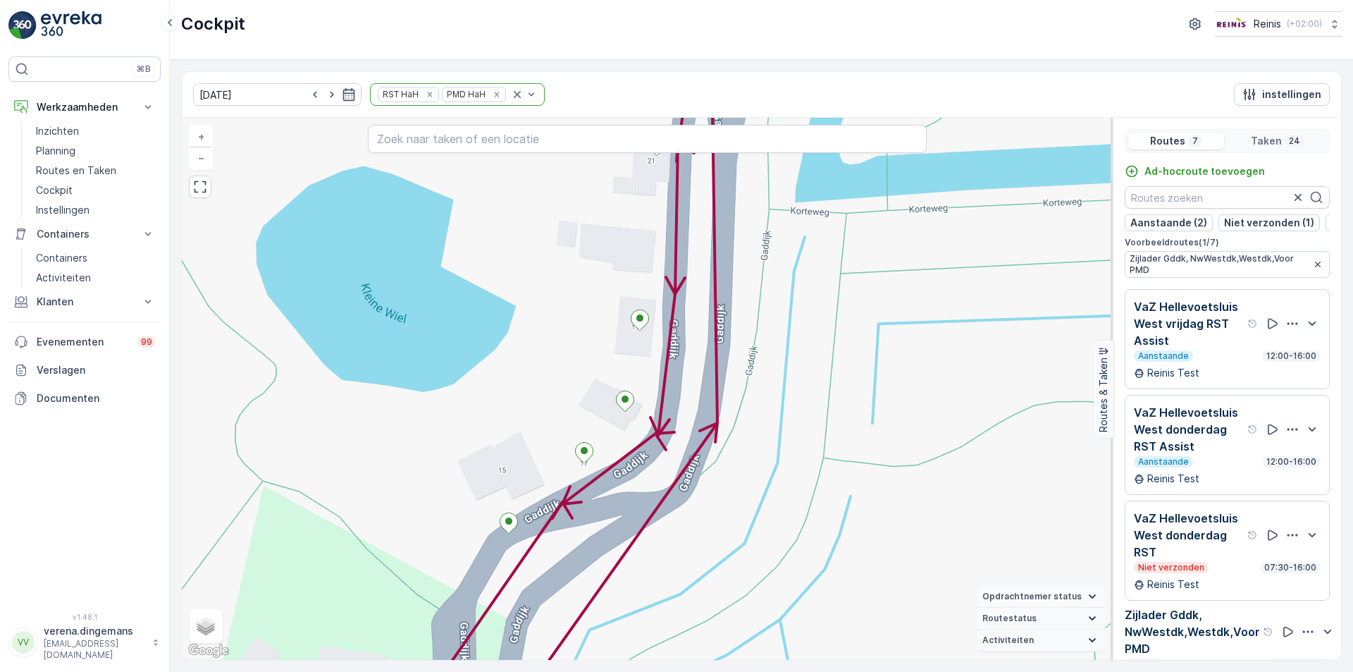
drag, startPoint x: 784, startPoint y: 393, endPoint x: 621, endPoint y: 364, distance: 165.3
click at [621, 364] on div "+ − Satelliet stappenplan Terrein Hybride Leaflet Sneltoetsen Kaartgegevens Kaa…" at bounding box center [647, 389] width 931 height 542
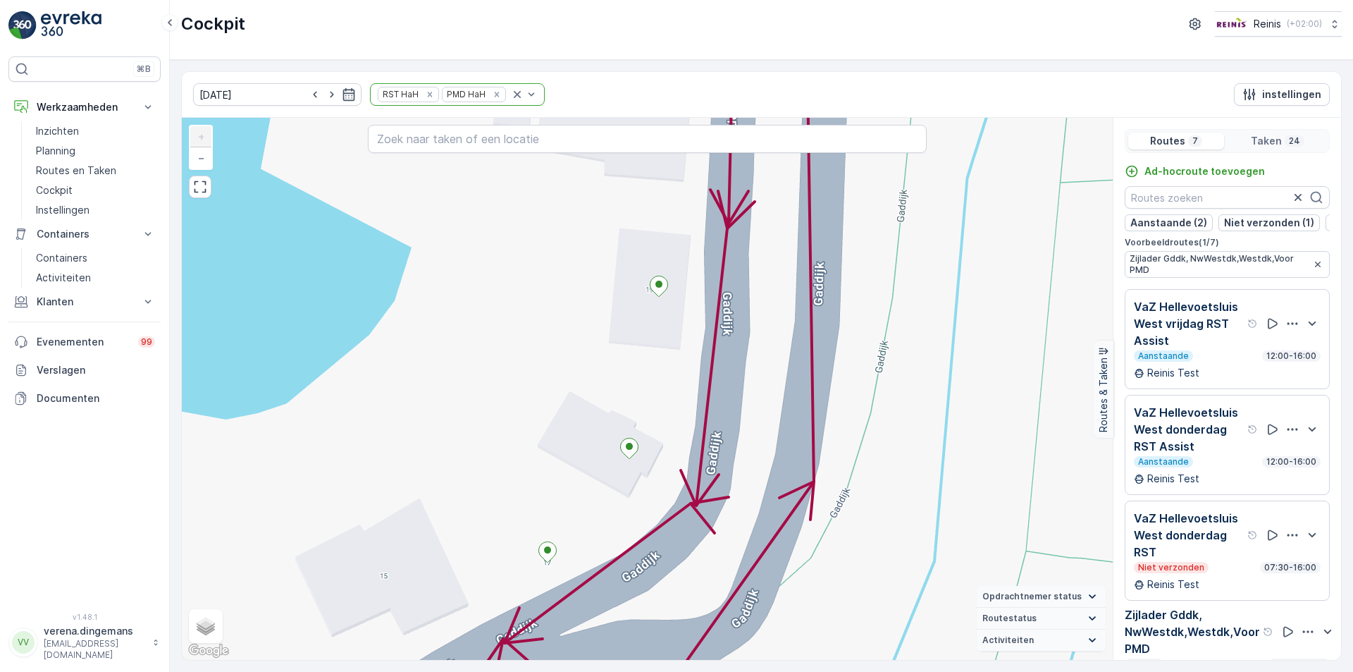
drag, startPoint x: 648, startPoint y: 288, endPoint x: 573, endPoint y: 428, distance: 158.6
click at [564, 531] on div "+ − Satelliet stappenplan Terrein Hybride Leaflet Sneltoetsen Kaartgegevens Kaa…" at bounding box center [647, 389] width 931 height 542
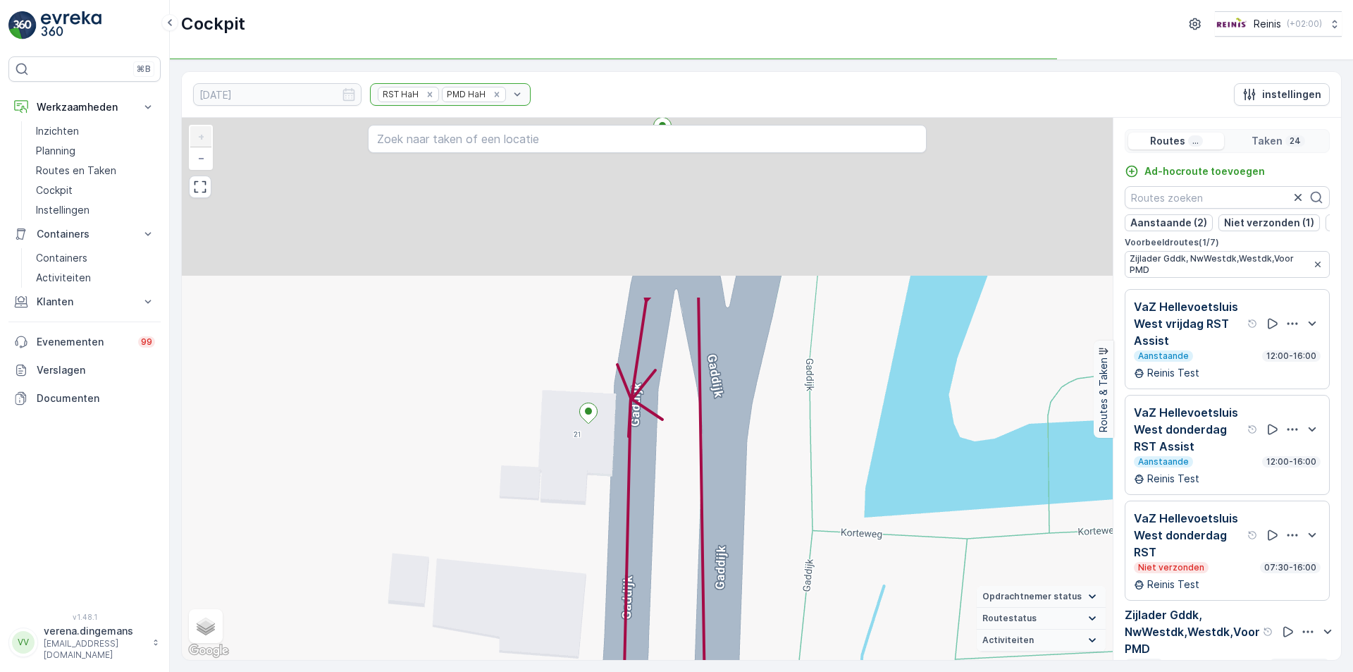
drag, startPoint x: 560, startPoint y: 328, endPoint x: 550, endPoint y: 512, distance: 184.9
click at [529, 581] on div "+ − Satelliet stappenplan Terrein Hybride Leaflet Sneltoetsen Kaartgegevens Kaa…" at bounding box center [647, 389] width 931 height 542
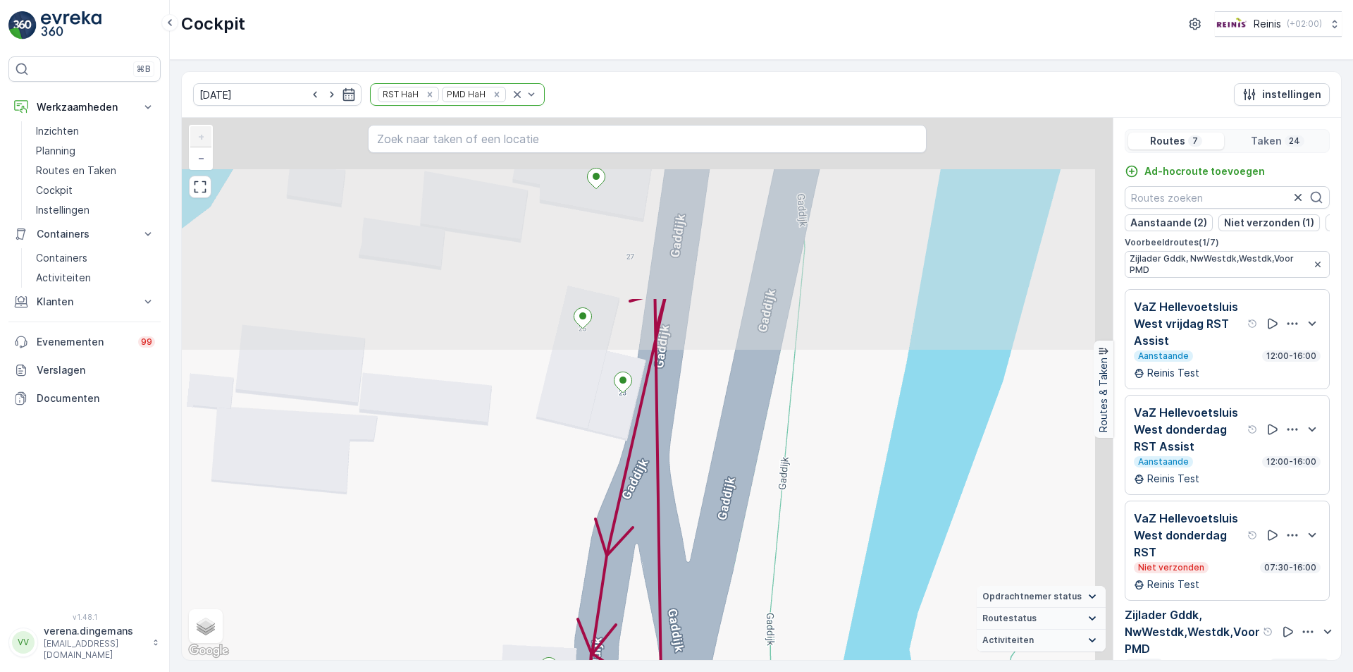
drag, startPoint x: 555, startPoint y: 365, endPoint x: 540, endPoint y: 625, distance: 260.5
click at [535, 619] on div "+ − Satelliet stappenplan Terrein Hybride Leaflet Sneltoetsen Kaartgegevens Kaa…" at bounding box center [647, 389] width 931 height 542
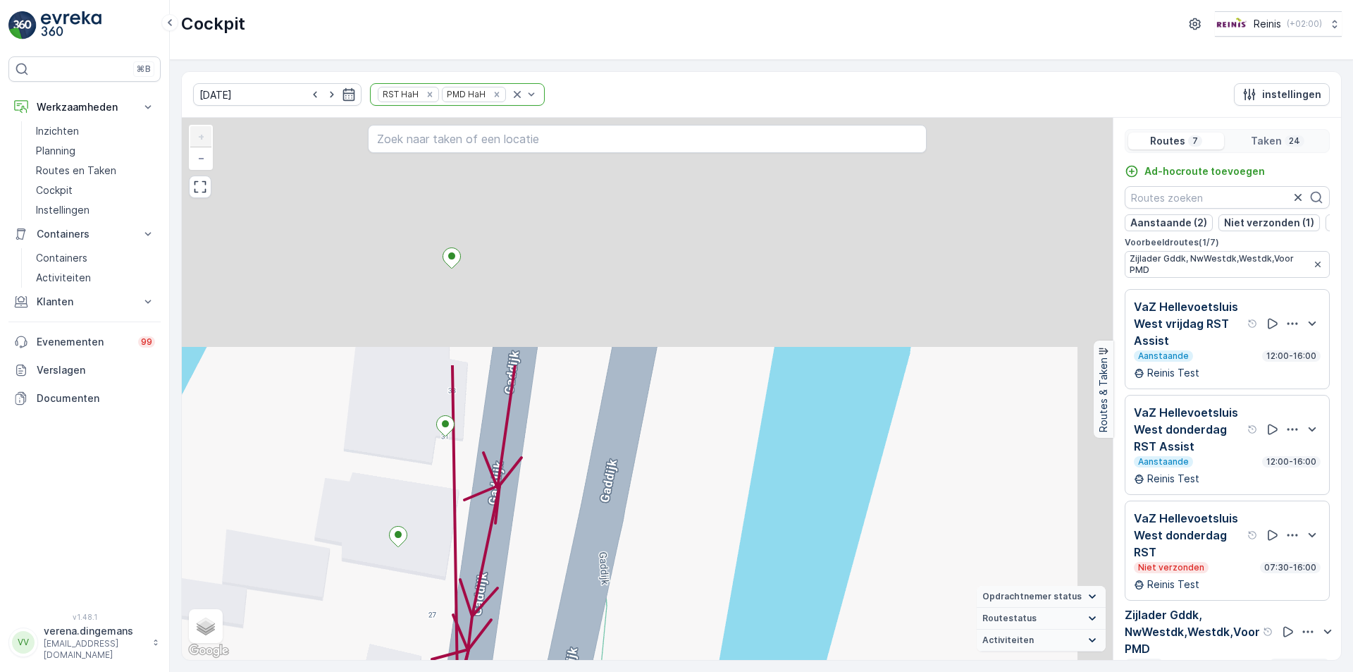
drag, startPoint x: 590, startPoint y: 256, endPoint x: 335, endPoint y: 570, distance: 404.8
click at [335, 570] on div "+ − Satelliet stappenplan Terrein Hybride Leaflet Sneltoetsen Kaartgegevens Kaa…" at bounding box center [647, 389] width 931 height 542
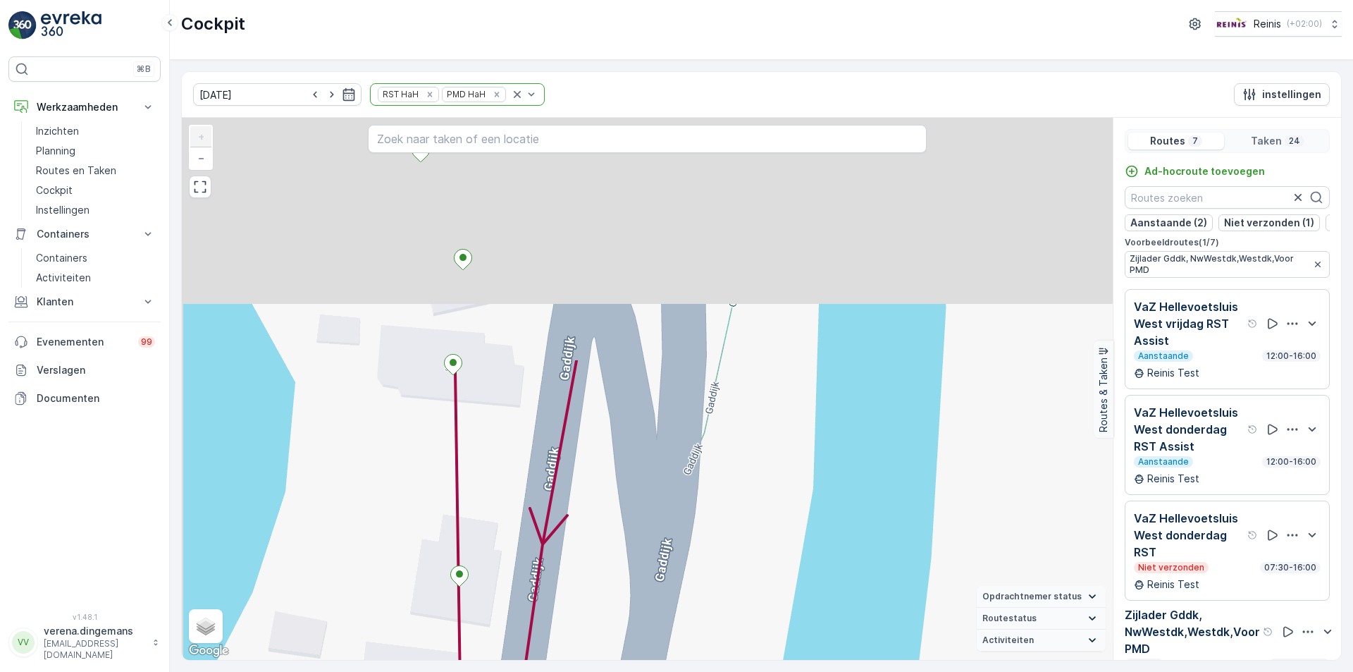
drag, startPoint x: 407, startPoint y: 269, endPoint x: 445, endPoint y: 565, distance: 299.2
click at [445, 565] on div "+ − Satelliet stappenplan Terrein Hybride Leaflet Sneltoetsen Kaartgegevens Kaa…" at bounding box center [647, 389] width 931 height 542
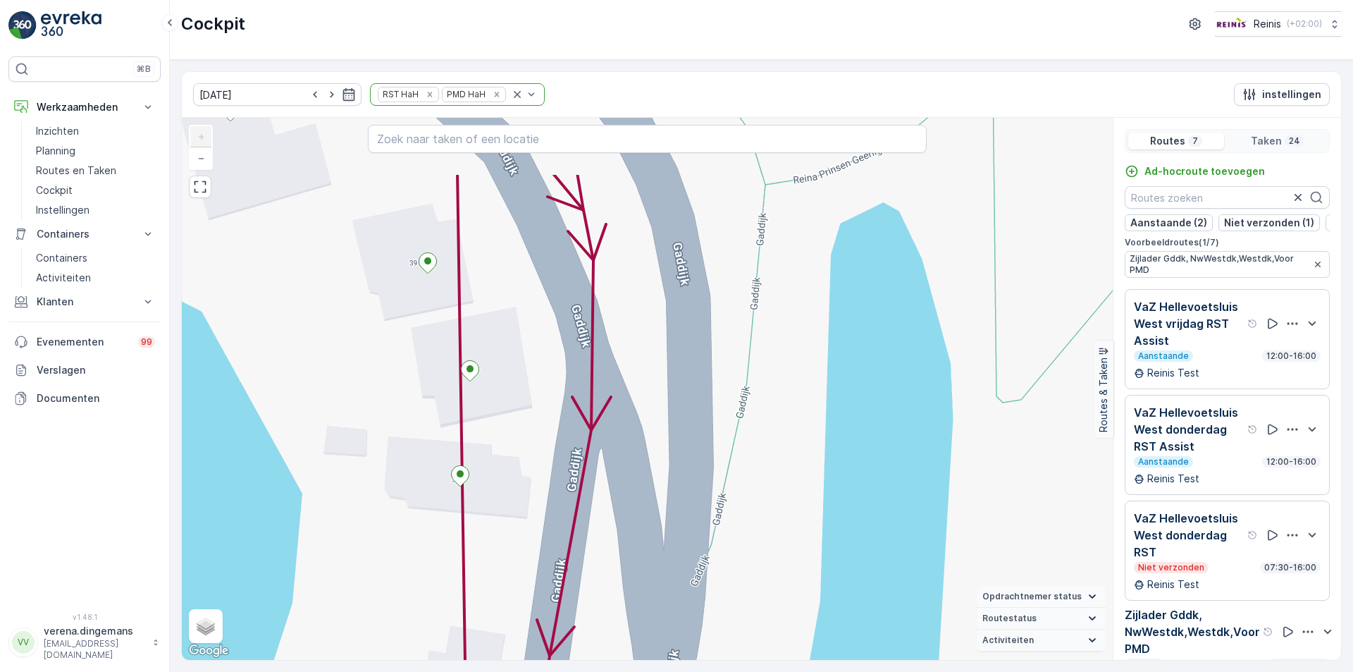
drag, startPoint x: 500, startPoint y: 300, endPoint x: 488, endPoint y: 578, distance: 278.6
click at [488, 578] on div "+ − Satelliet stappenplan Terrein Hybride Leaflet Sneltoetsen Kaartgegevens Kaa…" at bounding box center [647, 389] width 931 height 542
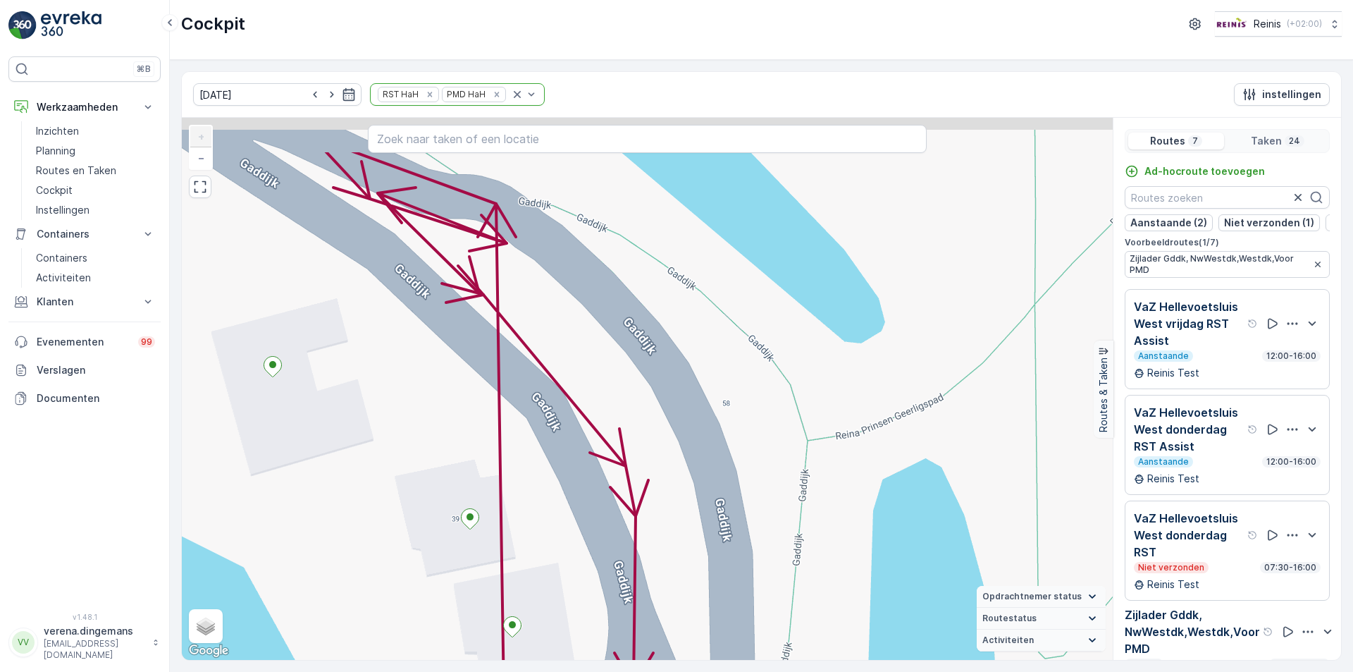
drag, startPoint x: 324, startPoint y: 255, endPoint x: 385, endPoint y: 344, distance: 107.5
click at [385, 344] on div "+ − Satelliet stappenplan Terrein Hybride Leaflet Sneltoetsen Kaartgegevens Kaa…" at bounding box center [647, 389] width 931 height 542
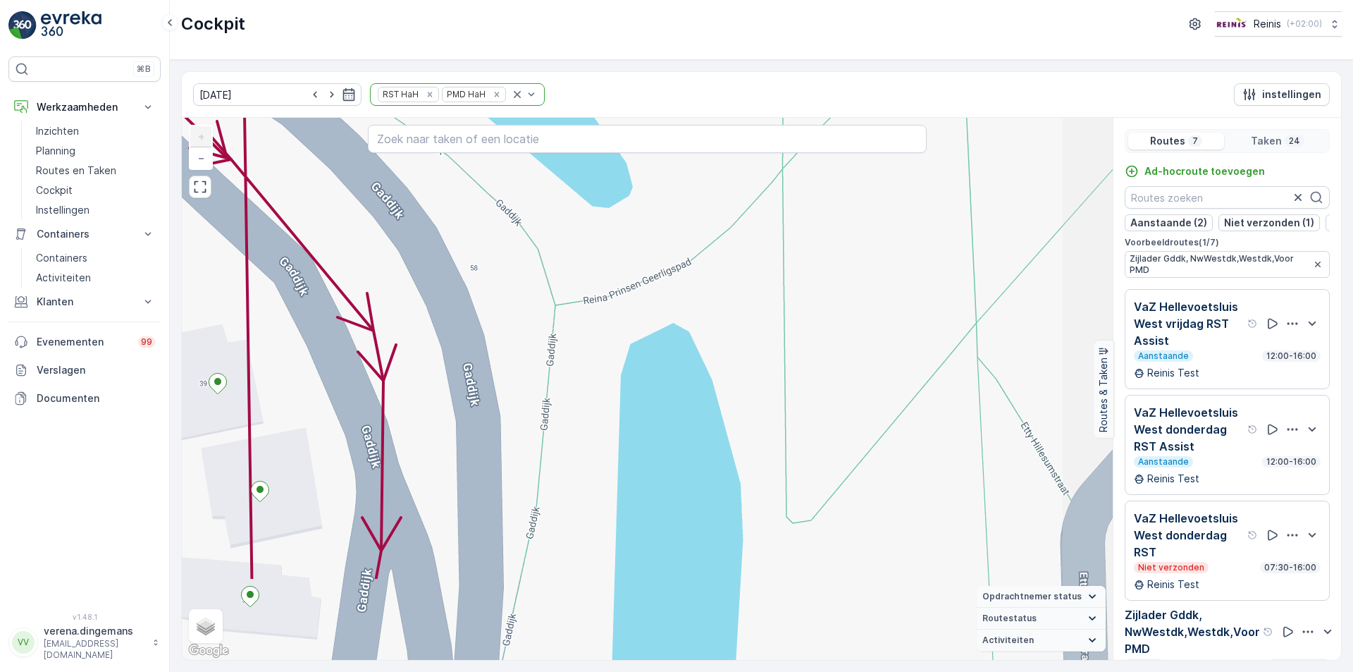
drag, startPoint x: 774, startPoint y: 402, endPoint x: 498, endPoint y: 221, distance: 330.5
click at [498, 221] on div "+ − Satelliet stappenplan Terrein Hybride Leaflet Sneltoetsen Kaartgegevens Kaa…" at bounding box center [647, 389] width 931 height 542
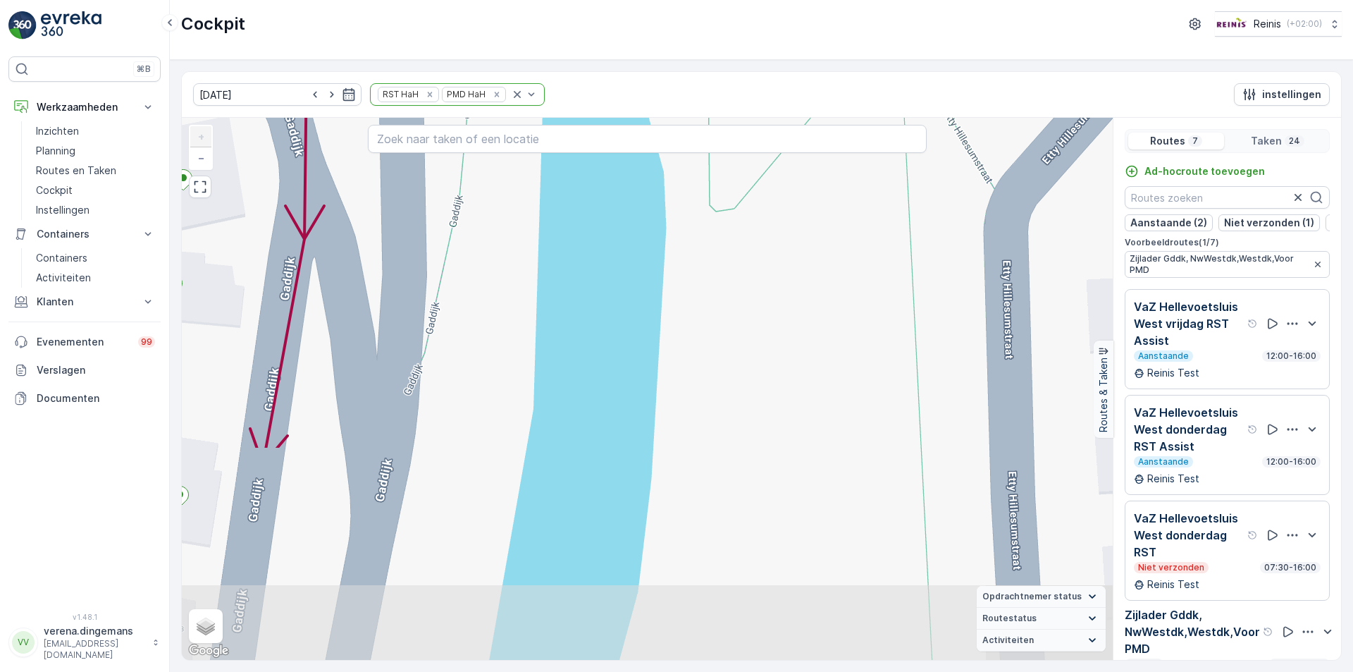
drag, startPoint x: 540, startPoint y: 495, endPoint x: 488, endPoint y: 228, distance: 271.4
click at [488, 228] on div "+ − Satelliet stappenplan Terrein Hybride Leaflet Sneltoetsen Kaartgegevens Kaa…" at bounding box center [647, 389] width 931 height 542
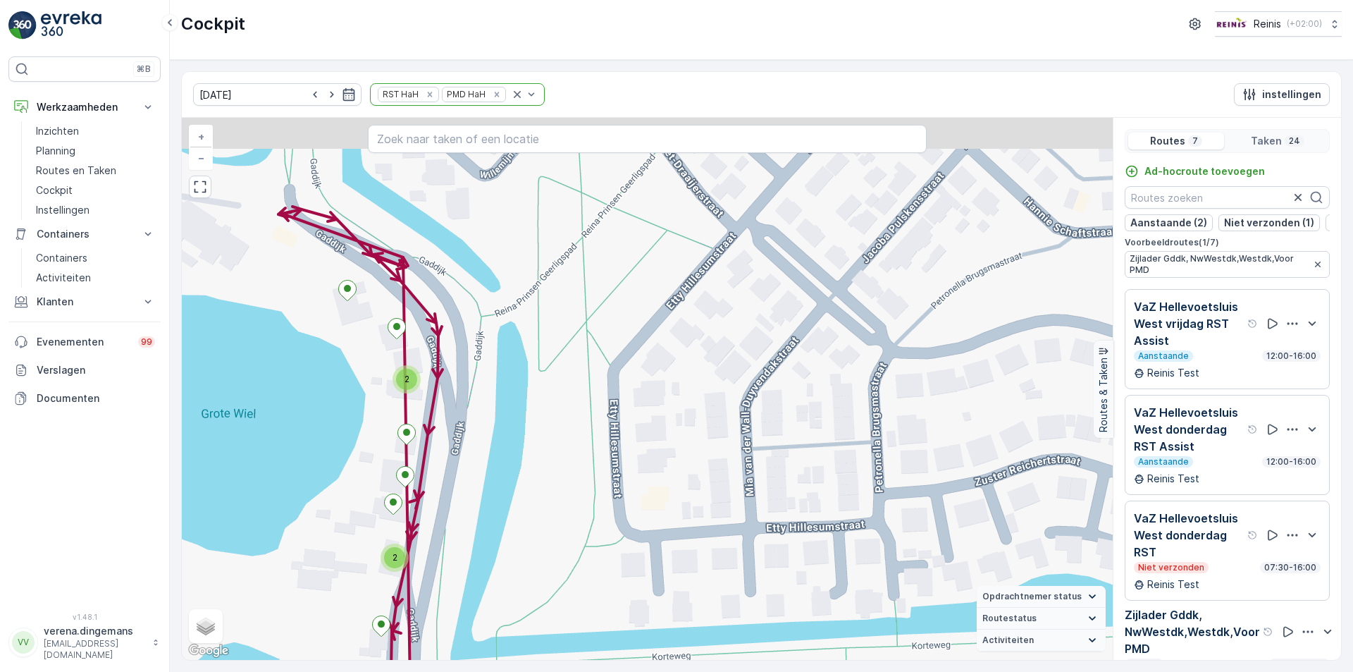
drag, startPoint x: 491, startPoint y: 267, endPoint x: 490, endPoint y: 385, distance: 118.4
click at [490, 385] on div "2 2 2 + − Satelliet stappenplan Terrein Hybride Leaflet Sneltoetsen Kaartgegeve…" at bounding box center [647, 389] width 931 height 542
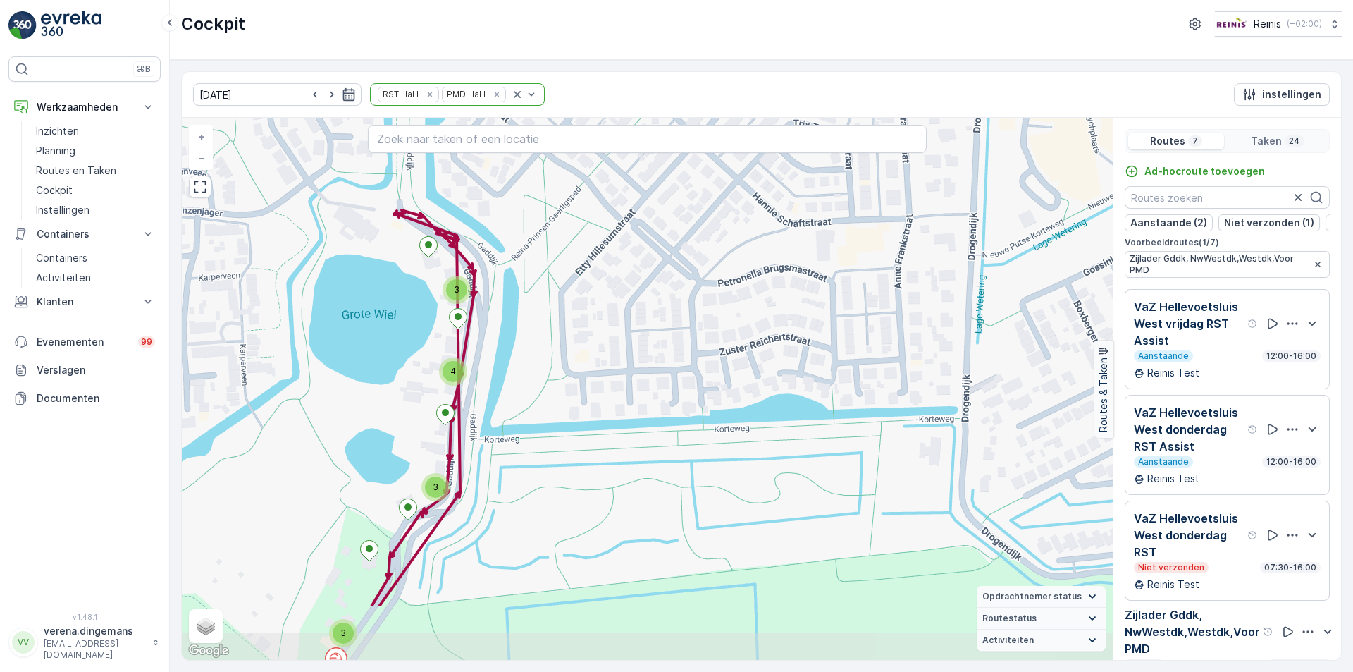
drag, startPoint x: 509, startPoint y: 449, endPoint x: 507, endPoint y: 332, distance: 117.0
click at [507, 332] on div "4 3 3 3 + − Satelliet stappenplan Terrein Hybride Leaflet Sneltoetsen Kaartgege…" at bounding box center [647, 389] width 931 height 542
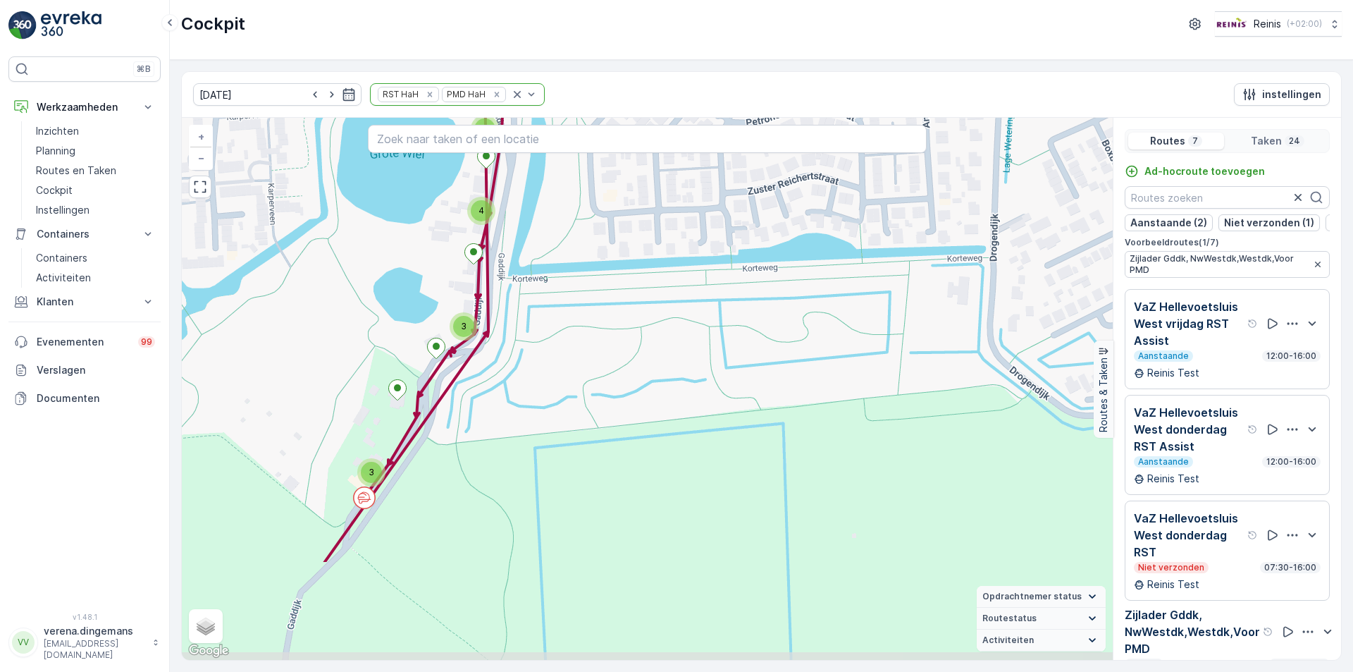
drag, startPoint x: 496, startPoint y: 435, endPoint x: 525, endPoint y: 283, distance: 154.9
click at [525, 283] on div "4 3 3 3 + − Satelliet stappenplan Terrein Hybride Leaflet Sneltoetsen Kaartgege…" at bounding box center [647, 389] width 931 height 542
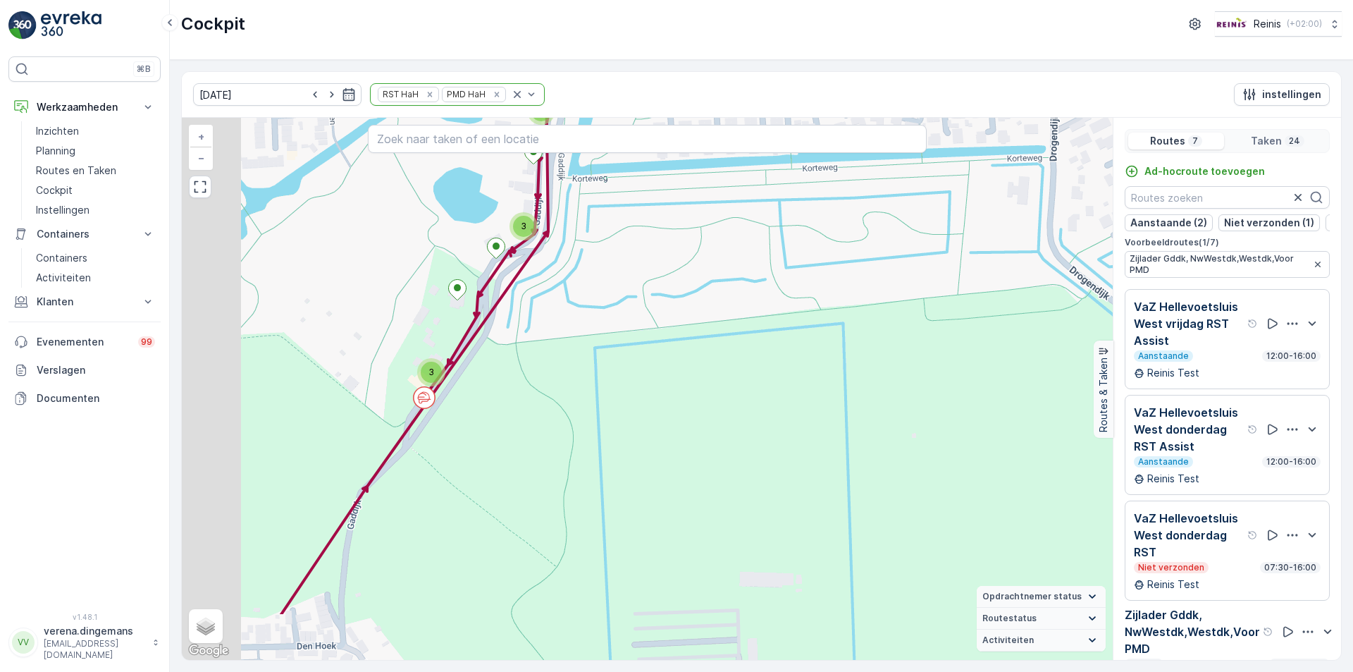
drag, startPoint x: 503, startPoint y: 479, endPoint x: 564, endPoint y: 372, distance: 122.8
click at [564, 372] on div "4 3 3 3 + − Satelliet stappenplan Terrein Hybride Leaflet Sneltoetsen Kaartgege…" at bounding box center [647, 389] width 931 height 542
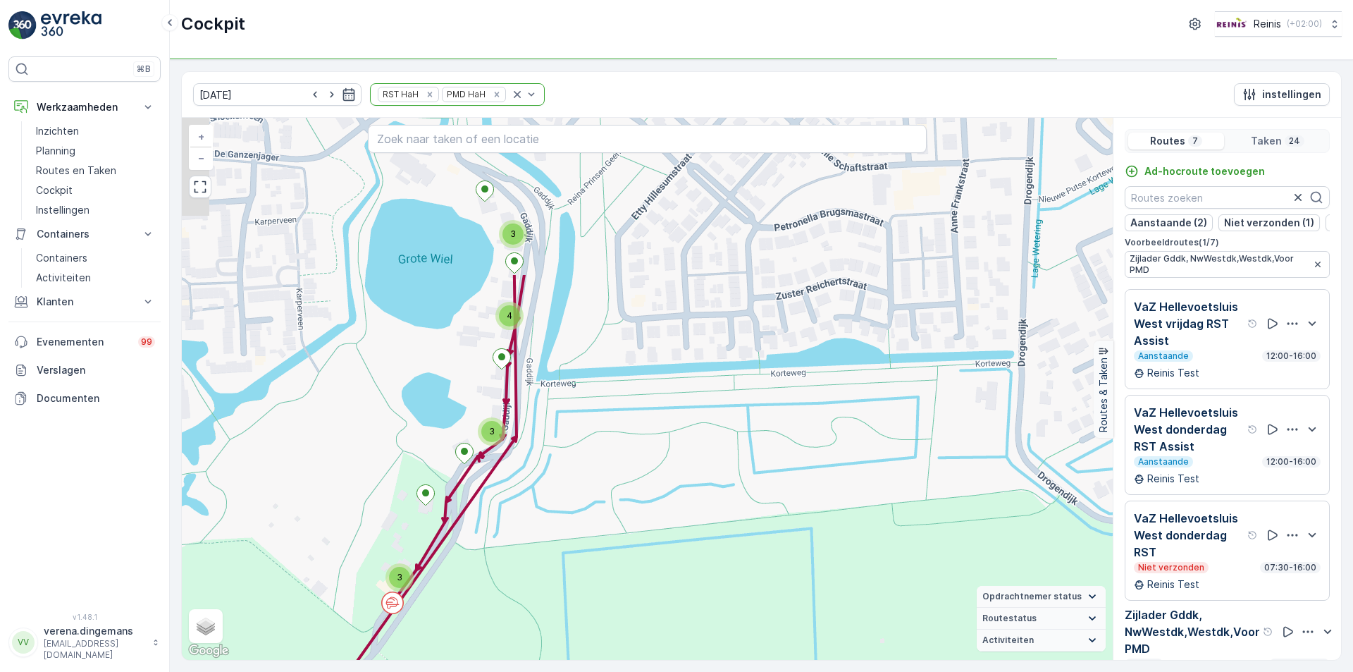
drag, startPoint x: 622, startPoint y: 197, endPoint x: 590, endPoint y: 419, distance: 223.6
click at [590, 419] on div "4 3 3 3 + − Satelliet stappenplan Terrein Hybride Leaflet Sneltoetsen Kaartgege…" at bounding box center [647, 389] width 931 height 542
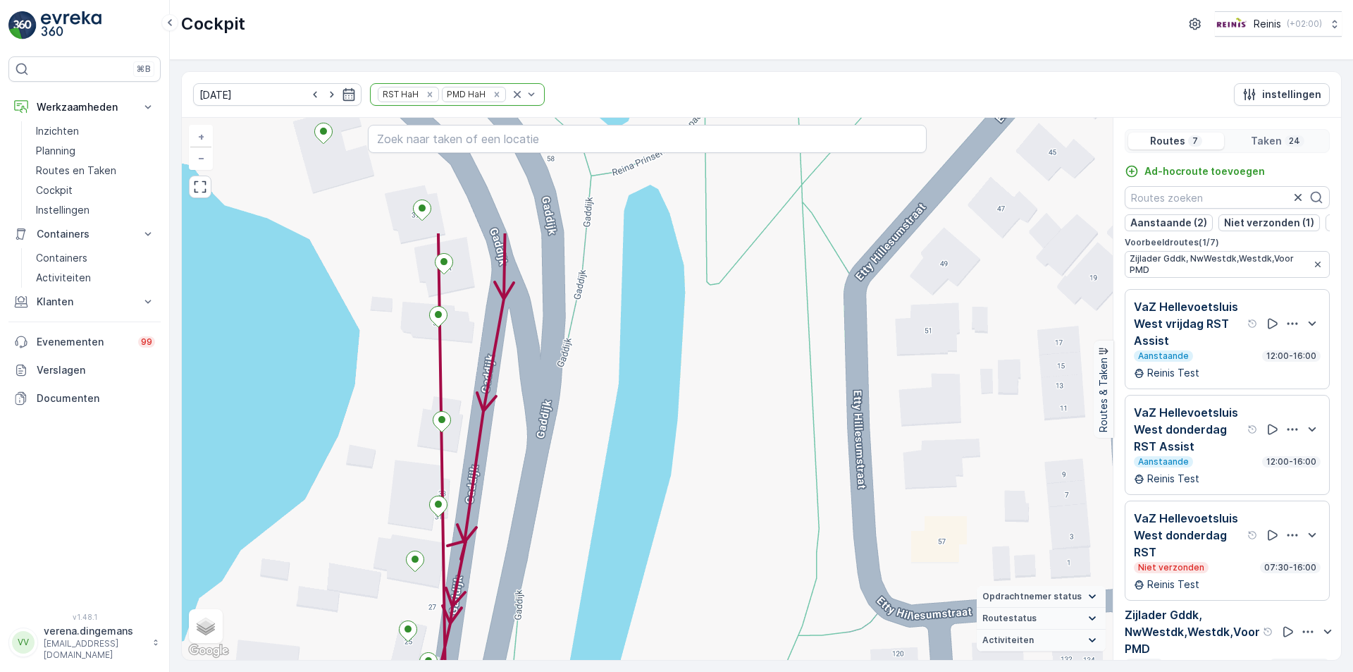
drag, startPoint x: 516, startPoint y: 261, endPoint x: 536, endPoint y: 431, distance: 171.0
click at [536, 431] on div "+ − Satelliet stappenplan Terrein Hybride Leaflet Sneltoetsen Kaartgegevens Kaa…" at bounding box center [647, 389] width 931 height 542
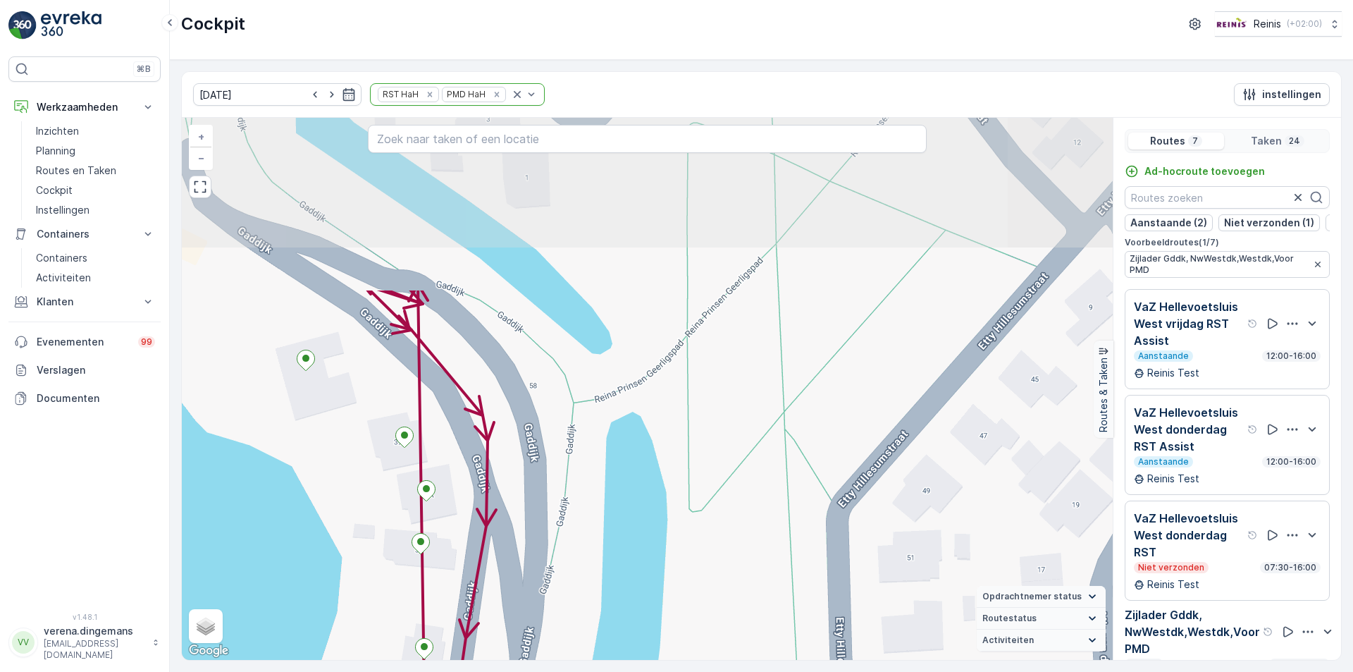
drag, startPoint x: 554, startPoint y: 192, endPoint x: 536, endPoint y: 419, distance: 227.6
click at [536, 419] on div "+ − Satelliet stappenplan Terrein Hybride Leaflet Sneltoetsen Kaartgegevens Kaa…" at bounding box center [647, 389] width 931 height 542
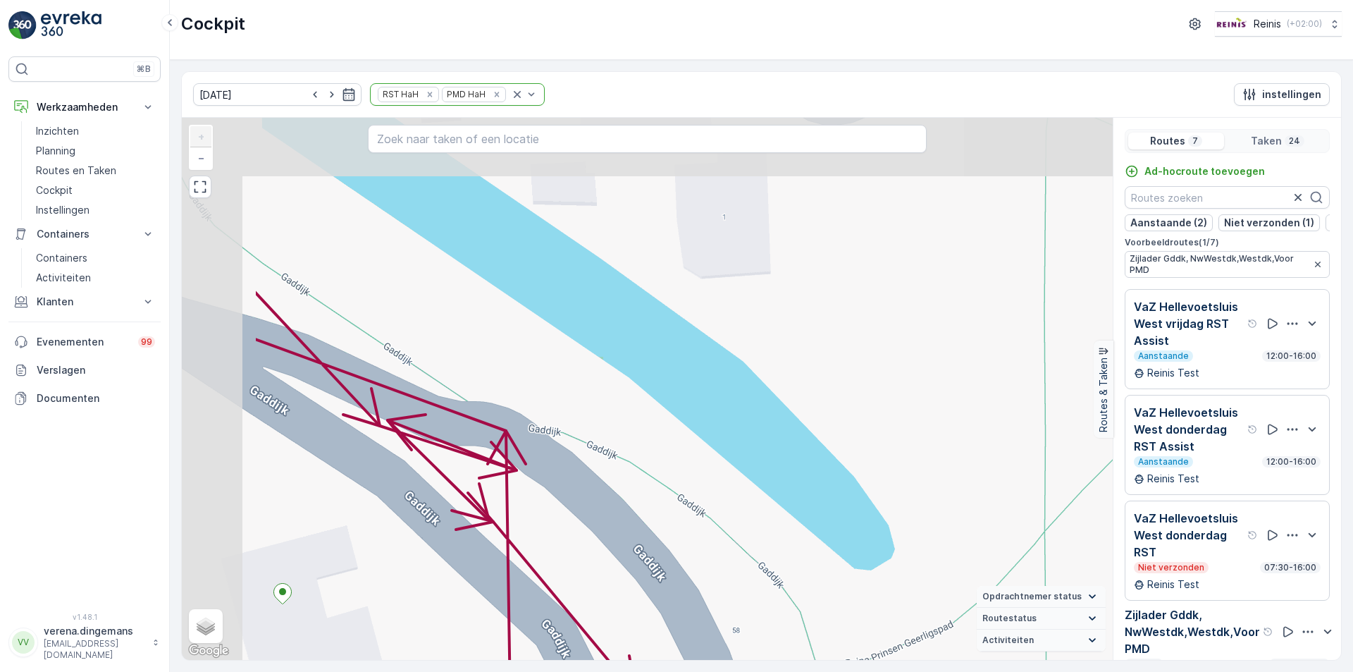
drag, startPoint x: 469, startPoint y: 283, endPoint x: 636, endPoint y: 496, distance: 271.1
click at [636, 496] on div "+ − Satelliet stappenplan Terrein Hybride Leaflet Sneltoetsen Kaartgegevens Kaa…" at bounding box center [647, 389] width 931 height 542
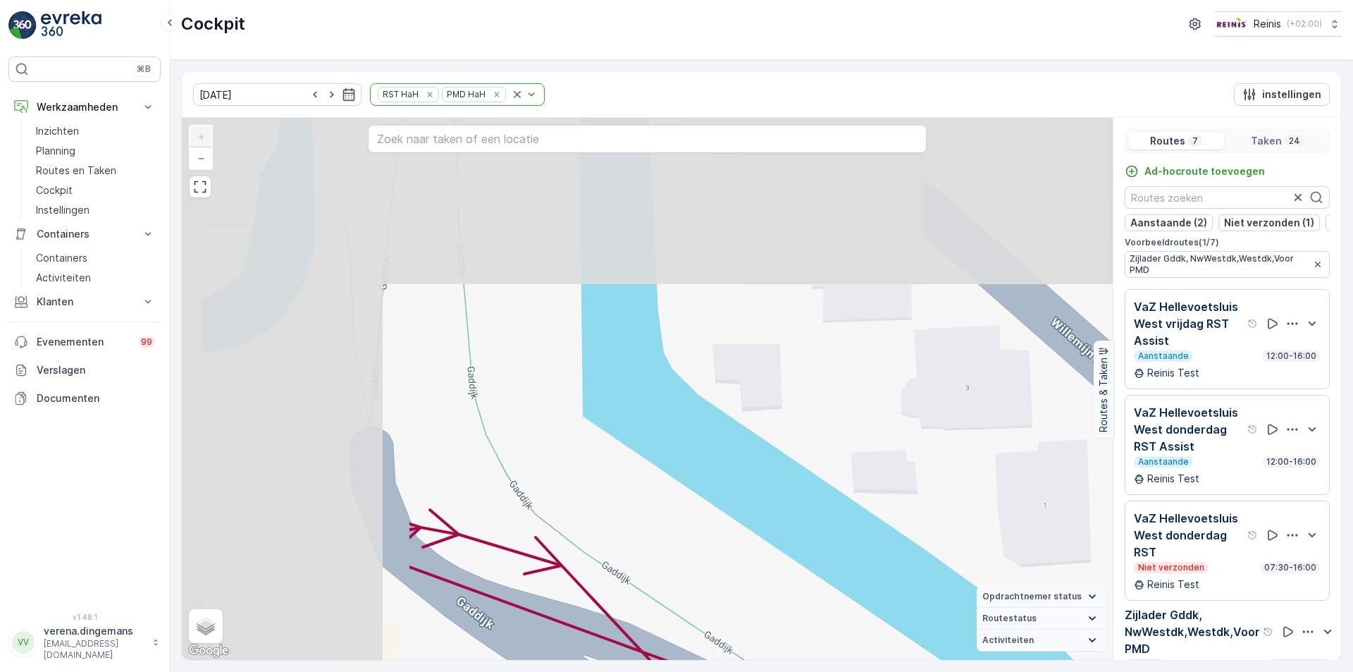
drag, startPoint x: 312, startPoint y: 273, endPoint x: 638, endPoint y: 568, distance: 439.1
click at [638, 568] on div "+ − Satelliet stappenplan Terrein Hybride Leaflet Sneltoetsen Kaartgegevens Kaa…" at bounding box center [647, 389] width 931 height 542
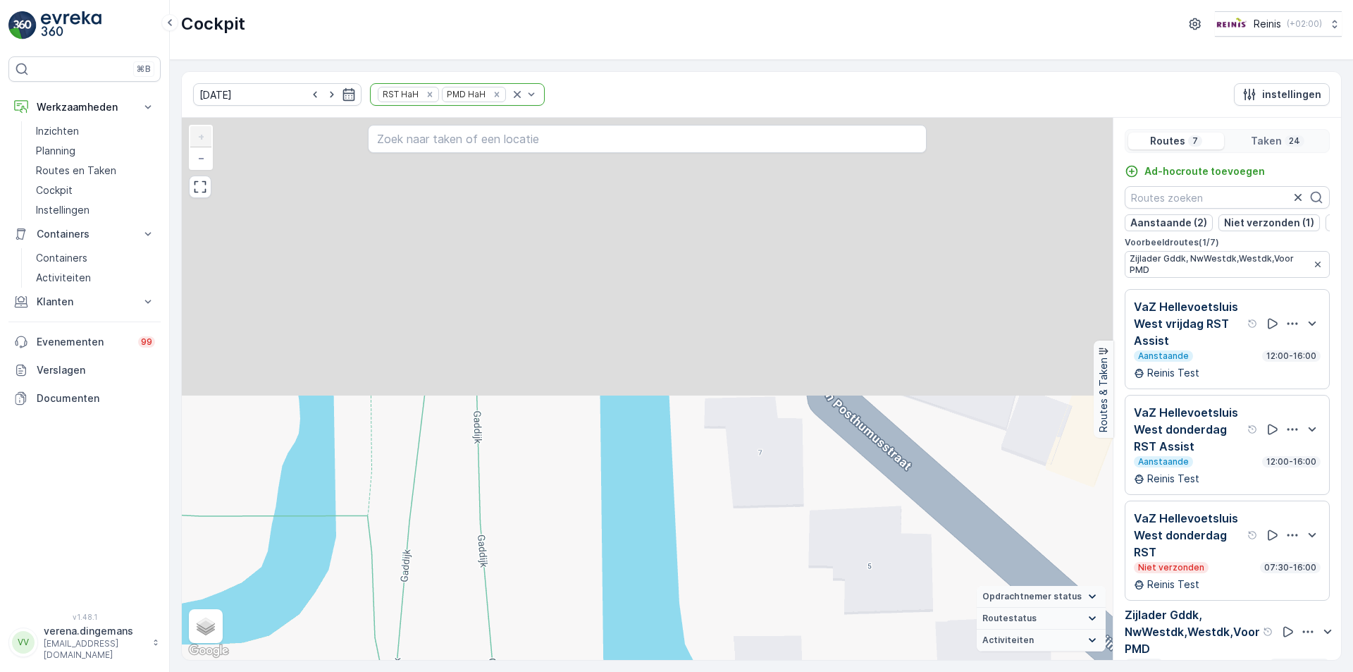
drag, startPoint x: 455, startPoint y: 283, endPoint x: 471, endPoint y: 568, distance: 285.9
click at [471, 568] on div "+ − Satelliet stappenplan Terrein Hybride Leaflet Sneltoetsen Kaartgegevens Kaa…" at bounding box center [647, 389] width 931 height 542
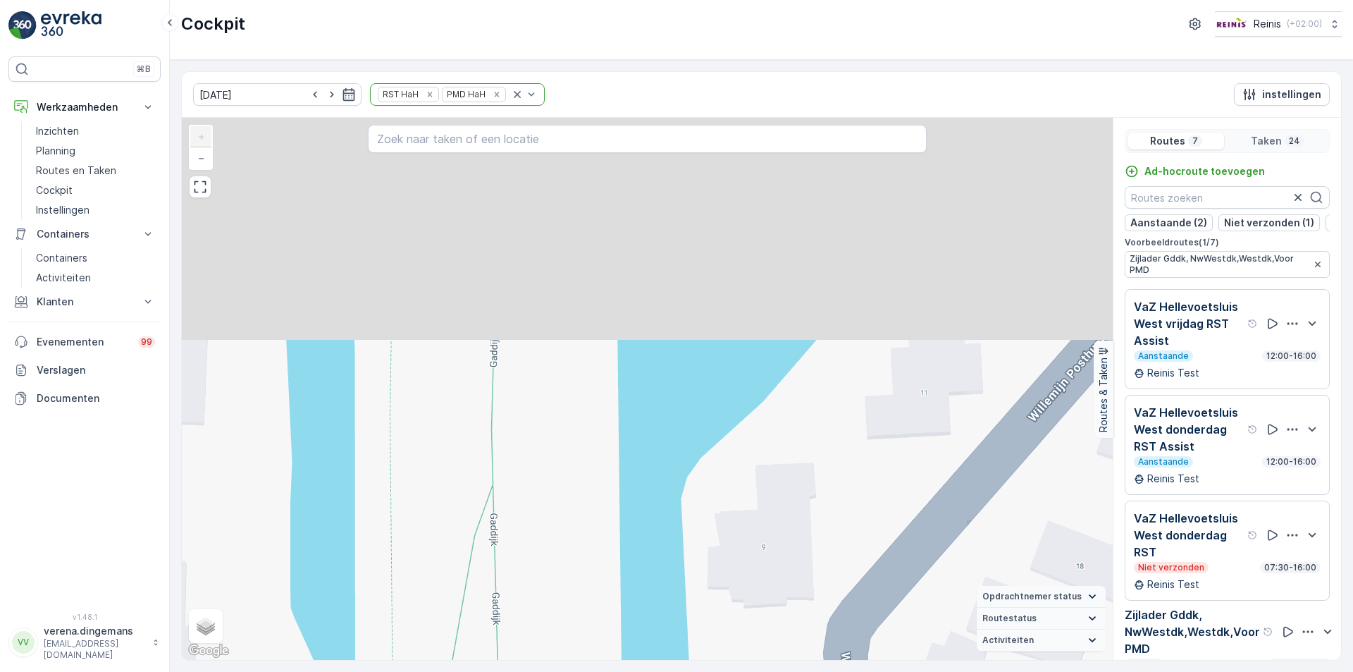
drag, startPoint x: 514, startPoint y: 324, endPoint x: 536, endPoint y: 630, distance: 306.6
click at [536, 630] on div "+ − Satelliet stappenplan Terrein Hybride Leaflet Sneltoetsen Kaartgegevens Kaa…" at bounding box center [647, 389] width 931 height 542
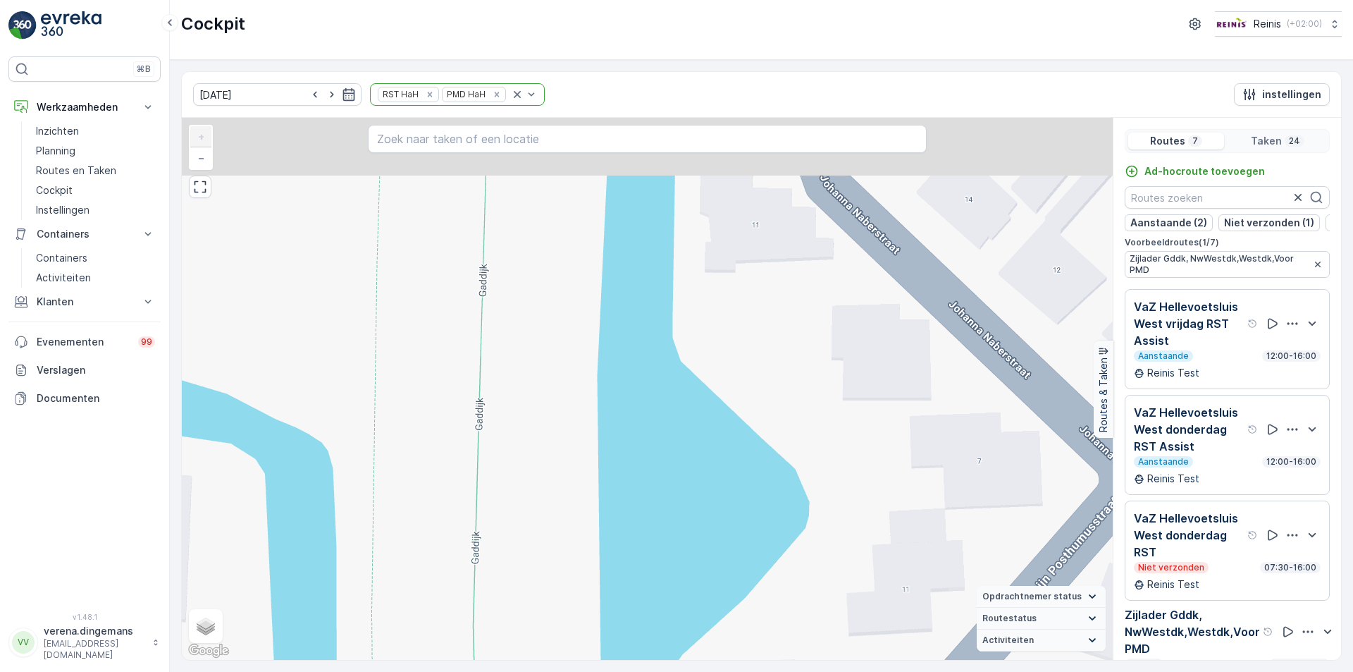
drag, startPoint x: 491, startPoint y: 260, endPoint x: 420, endPoint y: 615, distance: 362.2
click at [420, 615] on div "+ − Satelliet stappenplan Terrein Hybride Leaflet Sneltoetsen Kaartgegevens Kaa…" at bounding box center [647, 389] width 931 height 542
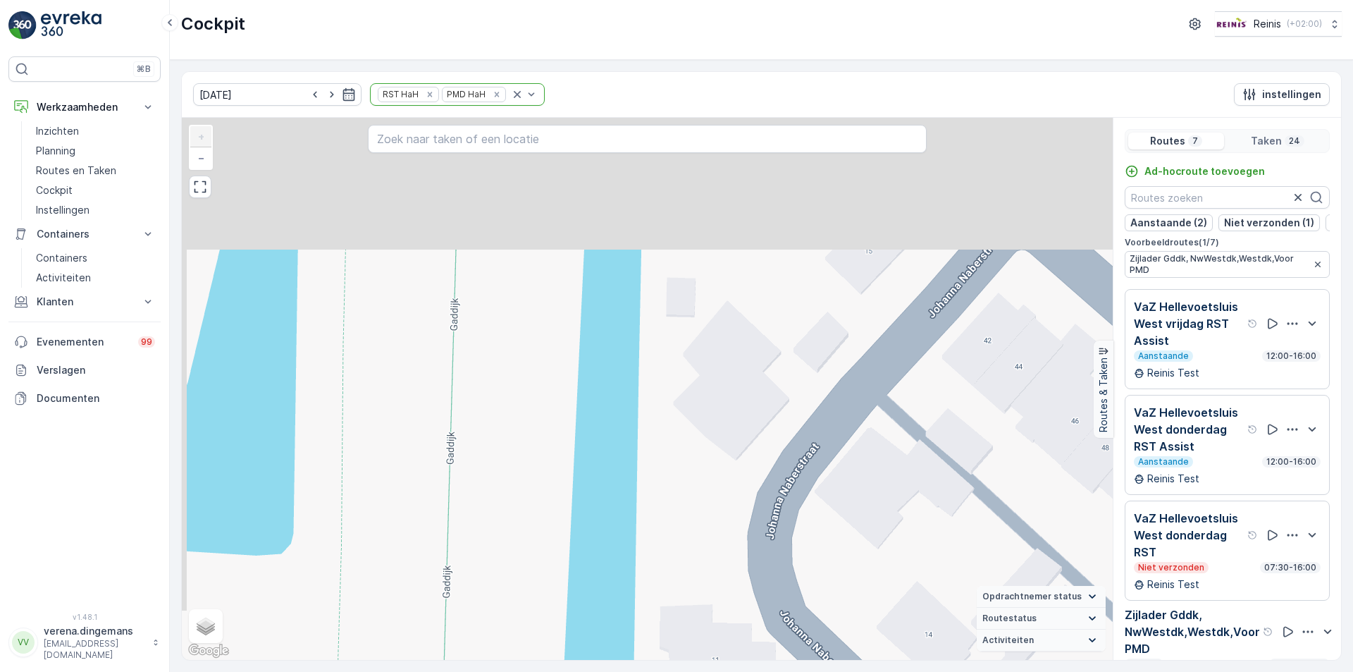
drag, startPoint x: 485, startPoint y: 438, endPoint x: 503, endPoint y: 689, distance: 252.3
click at [503, 671] on html "⌘B Werkzaamheden Inzichten Planning Routes en Taken Cockpit Instellingen Contai…" at bounding box center [676, 336] width 1353 height 672
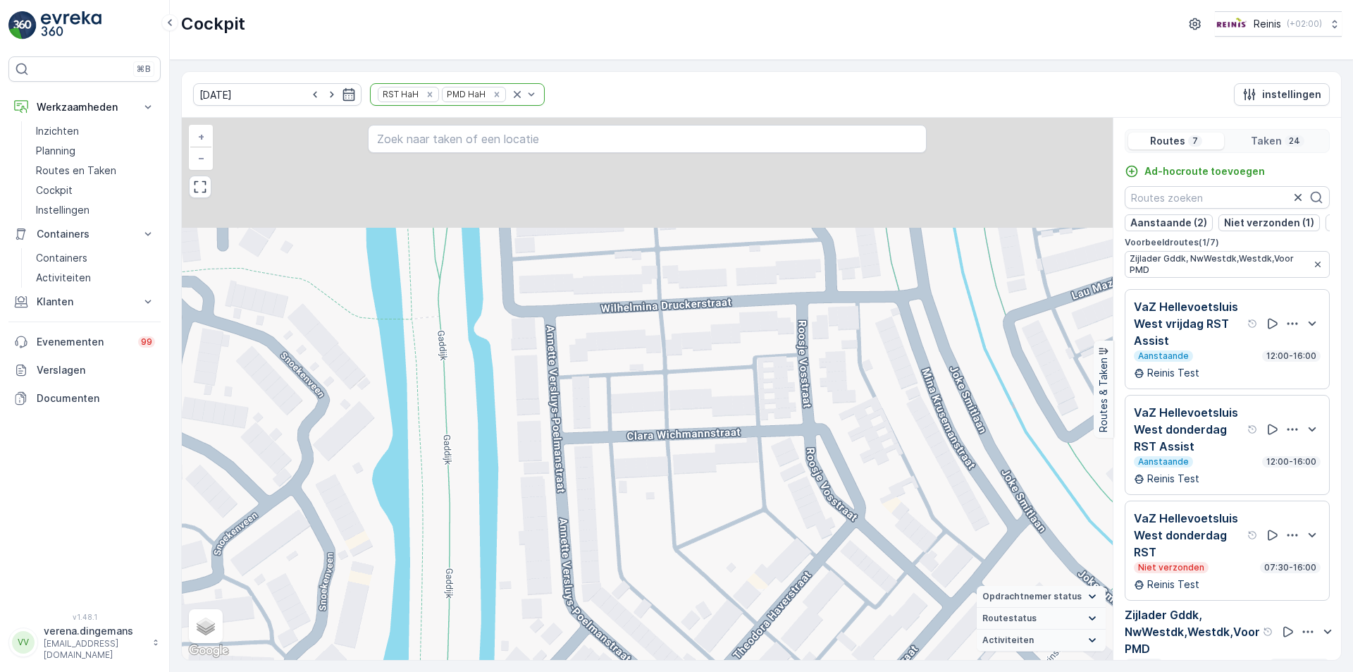
drag, startPoint x: 492, startPoint y: 277, endPoint x: 442, endPoint y: 548, distance: 275.2
click at [442, 548] on div "2 2 2 + − Satelliet stappenplan Terrein Hybride Leaflet Sneltoetsen Kaartgegeve…" at bounding box center [647, 389] width 931 height 542
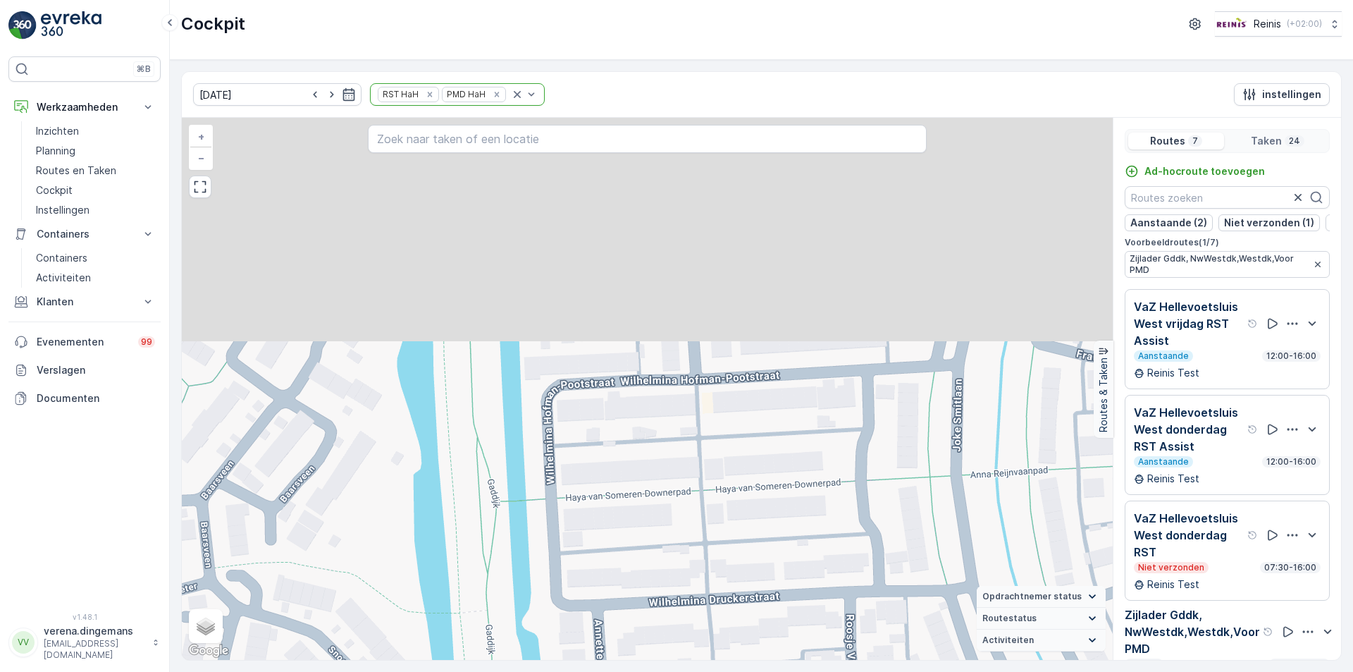
drag, startPoint x: 456, startPoint y: 226, endPoint x: 503, endPoint y: 517, distance: 294.9
click at [503, 517] on div "2 2 2 + − Satelliet stappenplan Terrein Hybride Leaflet Sneltoetsen Kaartgegeve…" at bounding box center [647, 389] width 931 height 542
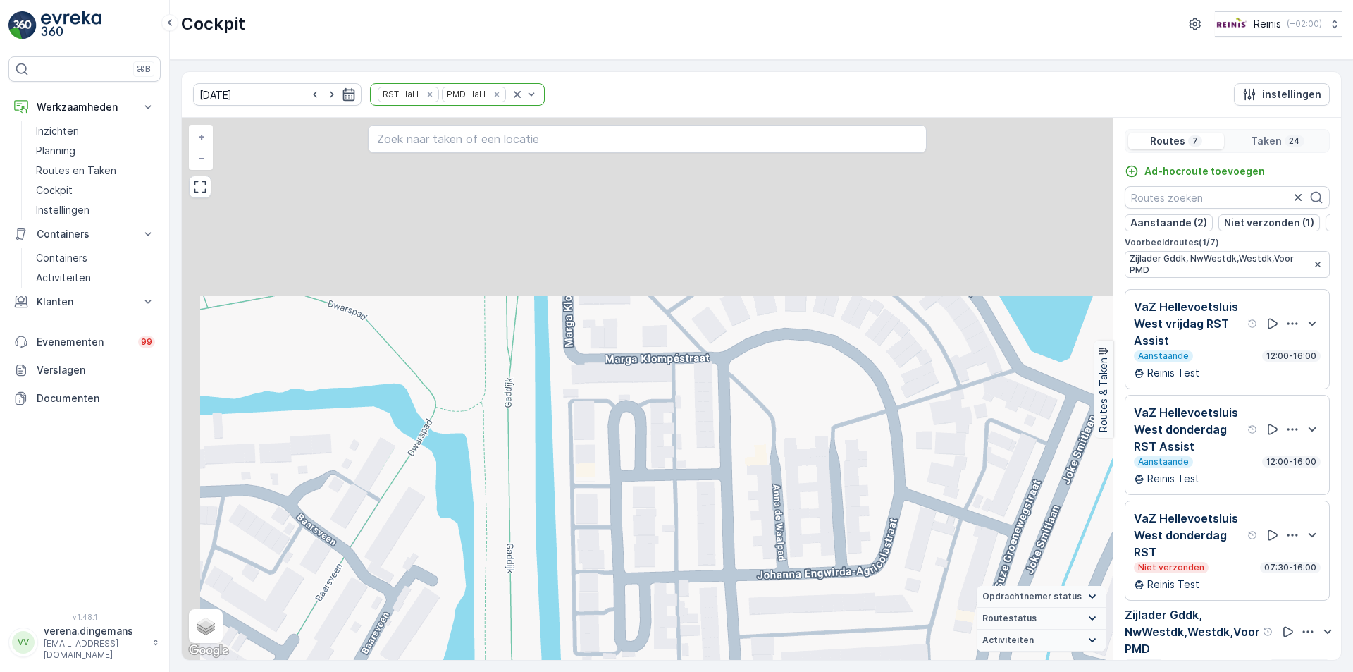
drag, startPoint x: 459, startPoint y: 246, endPoint x: 500, endPoint y: 562, distance: 318.4
click at [500, 562] on div "2 2 2 + − Satelliet stappenplan Terrein Hybride Leaflet Sneltoetsen Kaartgegeve…" at bounding box center [647, 389] width 931 height 542
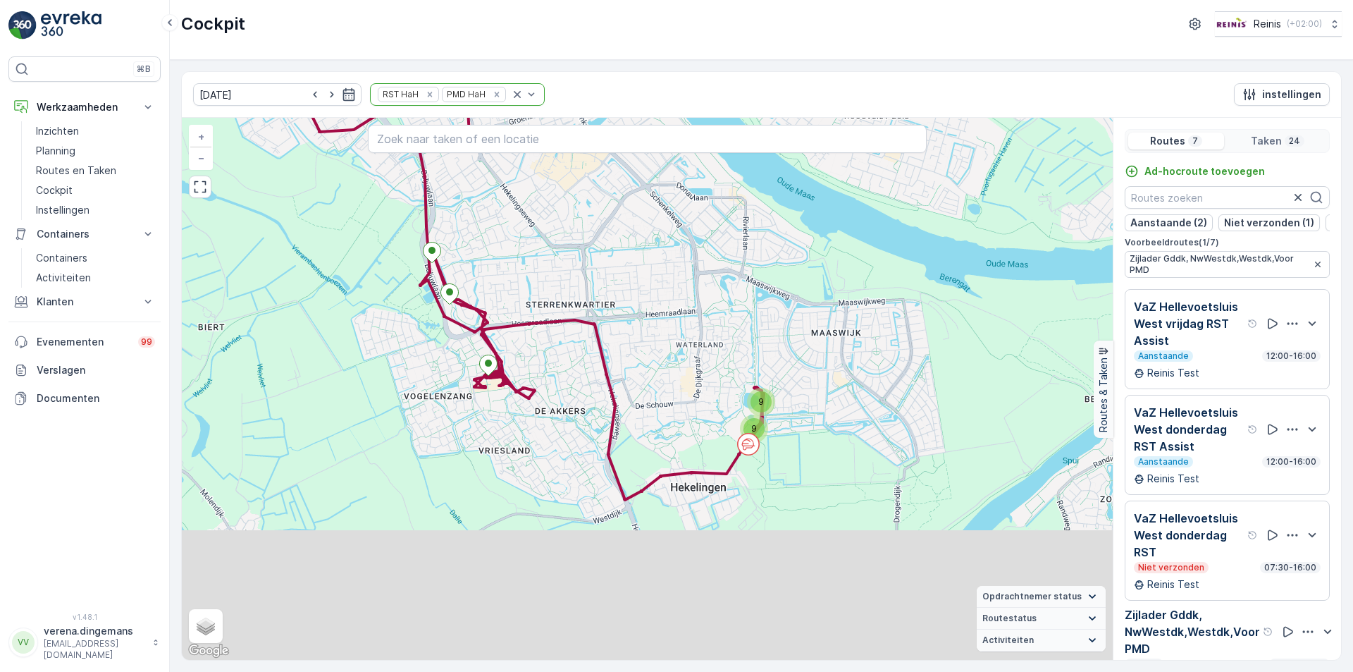
drag, startPoint x: 754, startPoint y: 486, endPoint x: 769, endPoint y: 409, distance: 78.9
click at [769, 409] on div "9" at bounding box center [761, 402] width 28 height 28
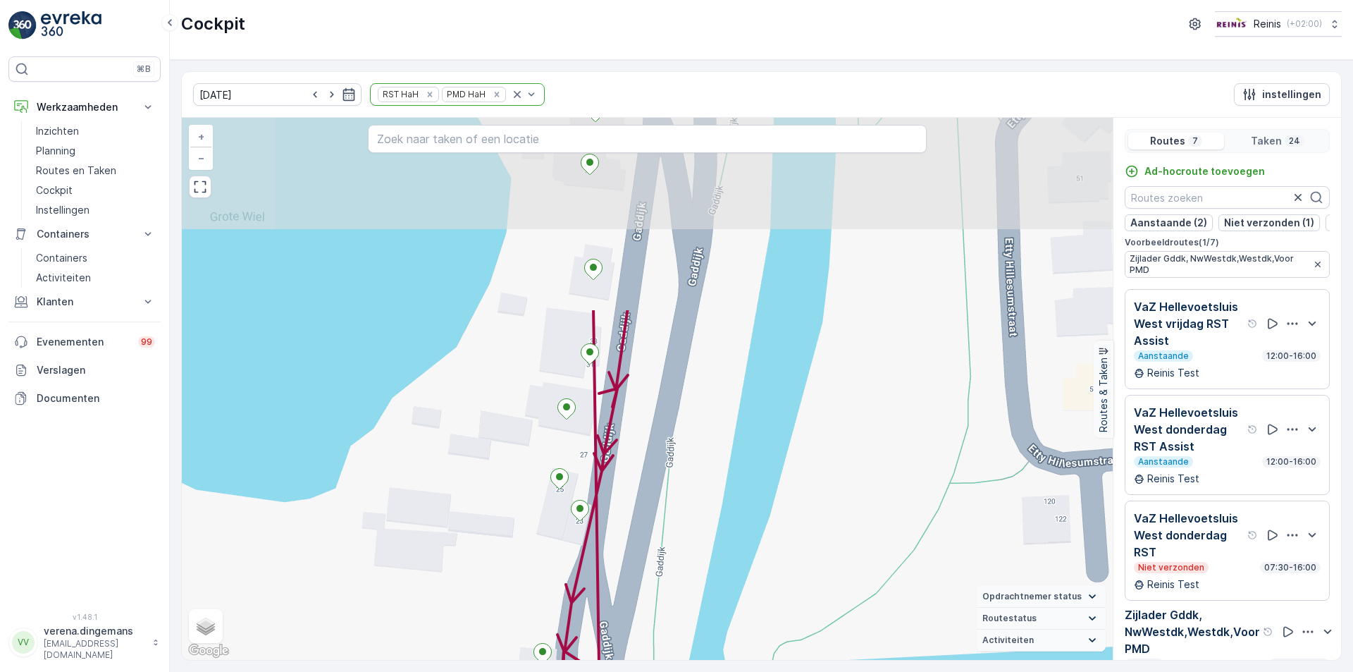
drag, startPoint x: 672, startPoint y: 277, endPoint x: 696, endPoint y: 524, distance: 247.8
click at [696, 524] on div "+ − Satelliet stappenplan Terrein Hybride Leaflet Sneltoetsen Kaartgegevens Kaa…" at bounding box center [647, 389] width 931 height 542
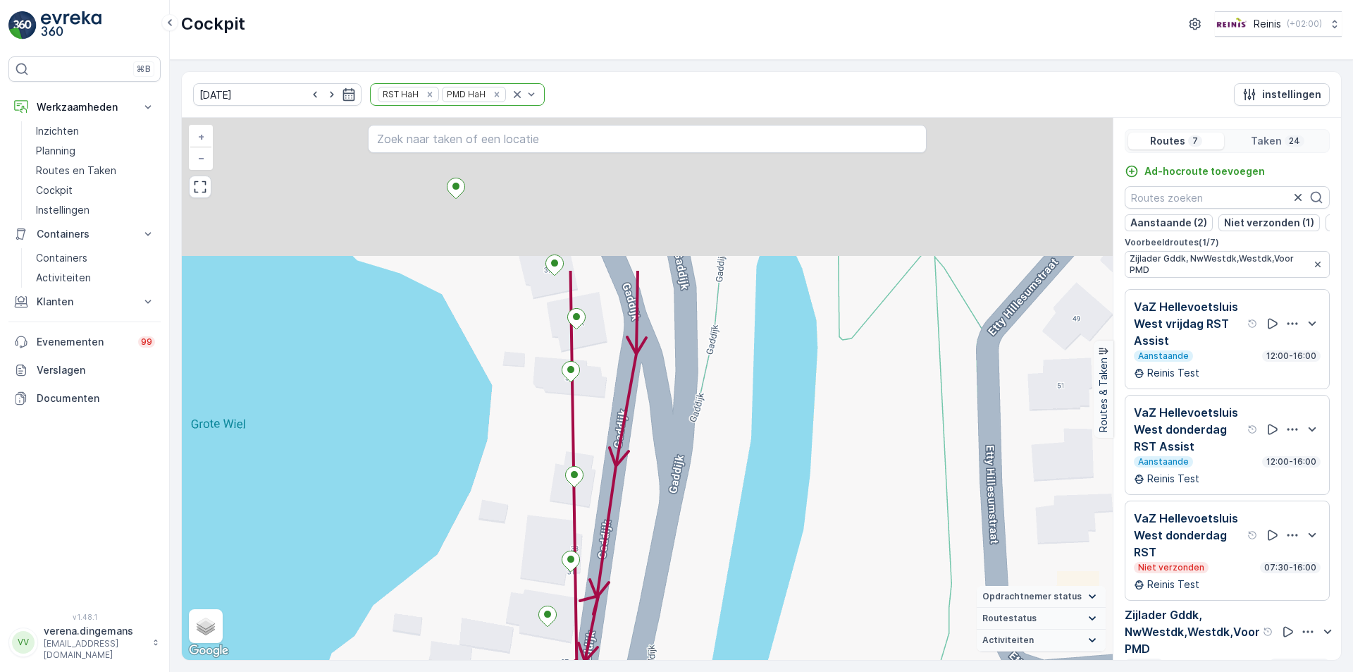
drag, startPoint x: 698, startPoint y: 256, endPoint x: 679, endPoint y: 464, distance: 208.8
click at [679, 464] on div "+ − Satelliet stappenplan Terrein Hybride Leaflet Sneltoetsen Kaartgegevens Kaa…" at bounding box center [647, 389] width 931 height 542
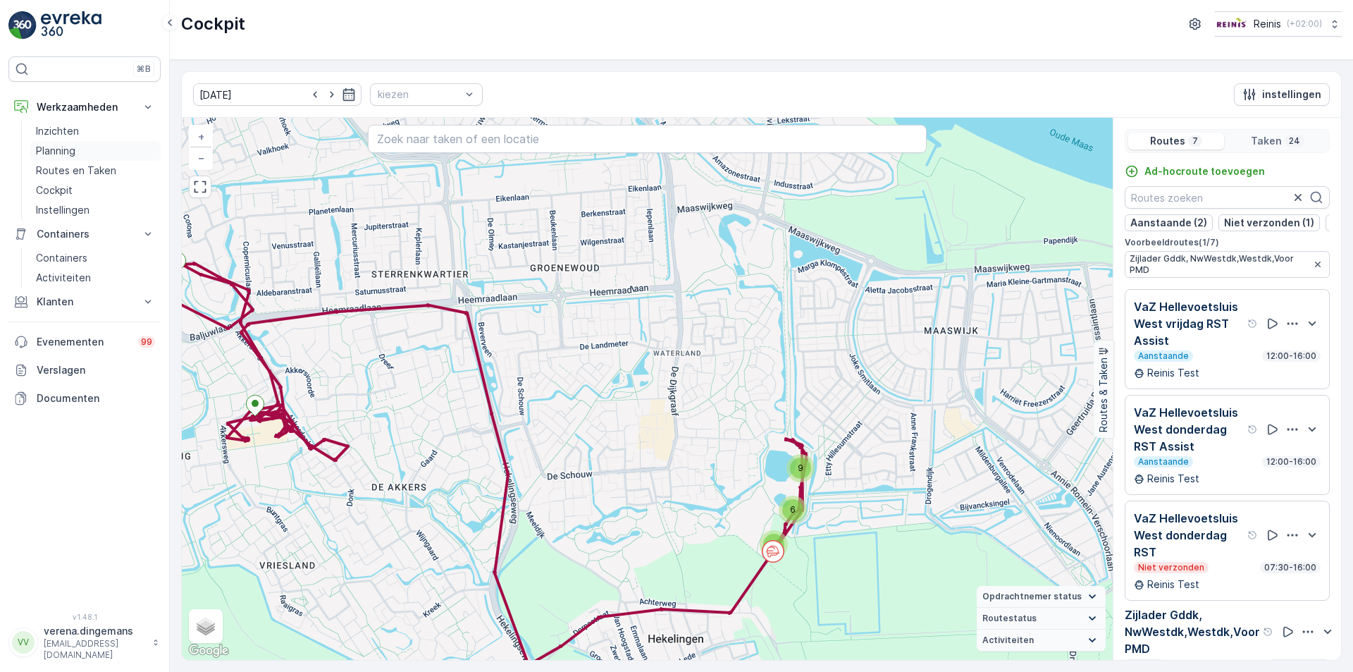
click at [72, 143] on link "Planning" at bounding box center [95, 151] width 130 height 20
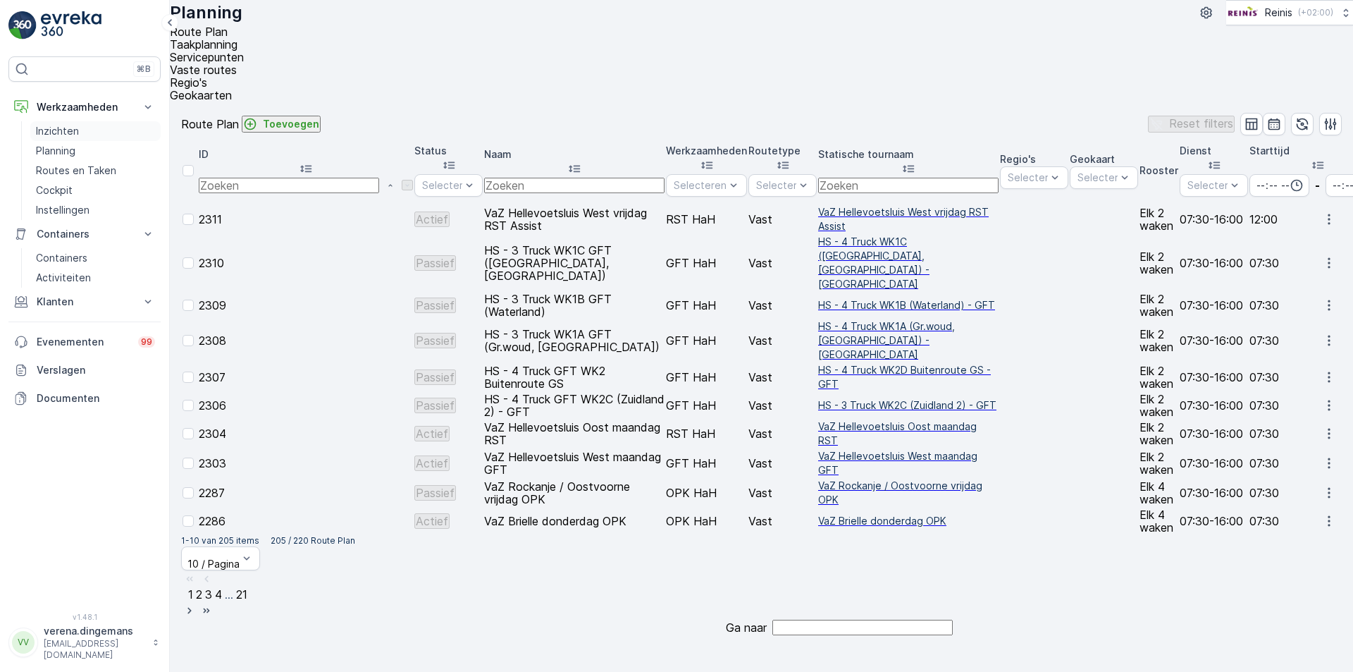
click at [62, 130] on p "Inzichten" at bounding box center [57, 131] width 43 height 14
